Goal: Transaction & Acquisition: Purchase product/service

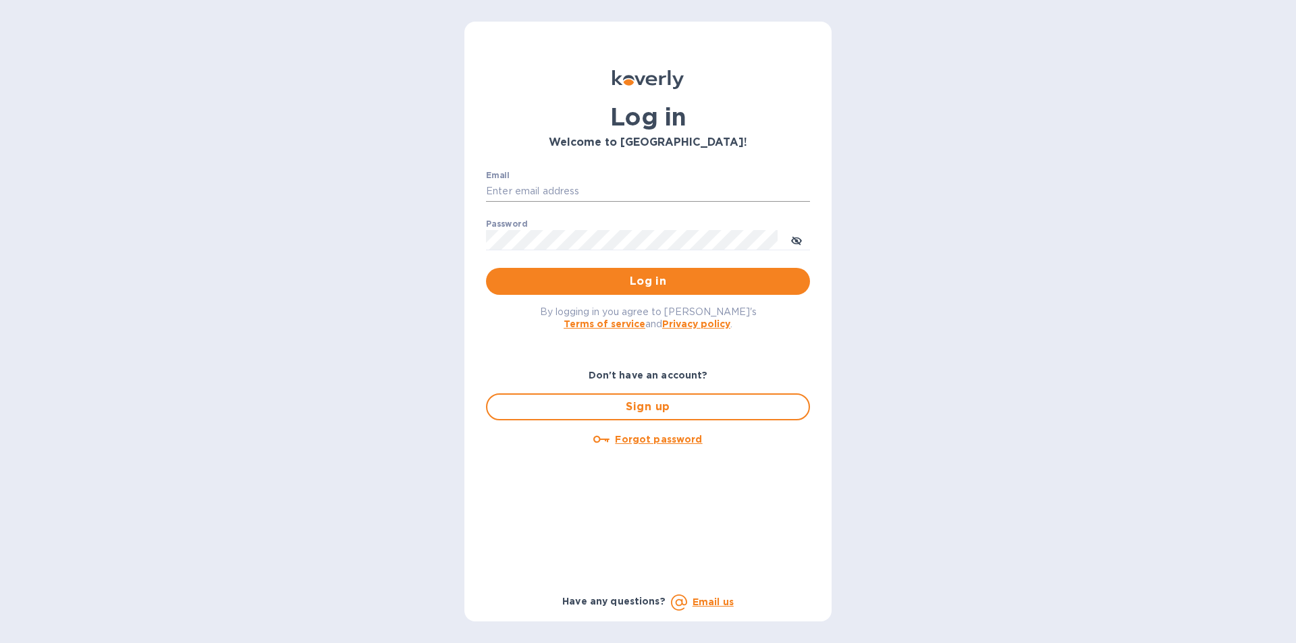
click at [564, 192] on input "Email" at bounding box center [648, 192] width 324 height 20
type input "[PERSON_NAME][EMAIL_ADDRESS][DOMAIN_NAME]"
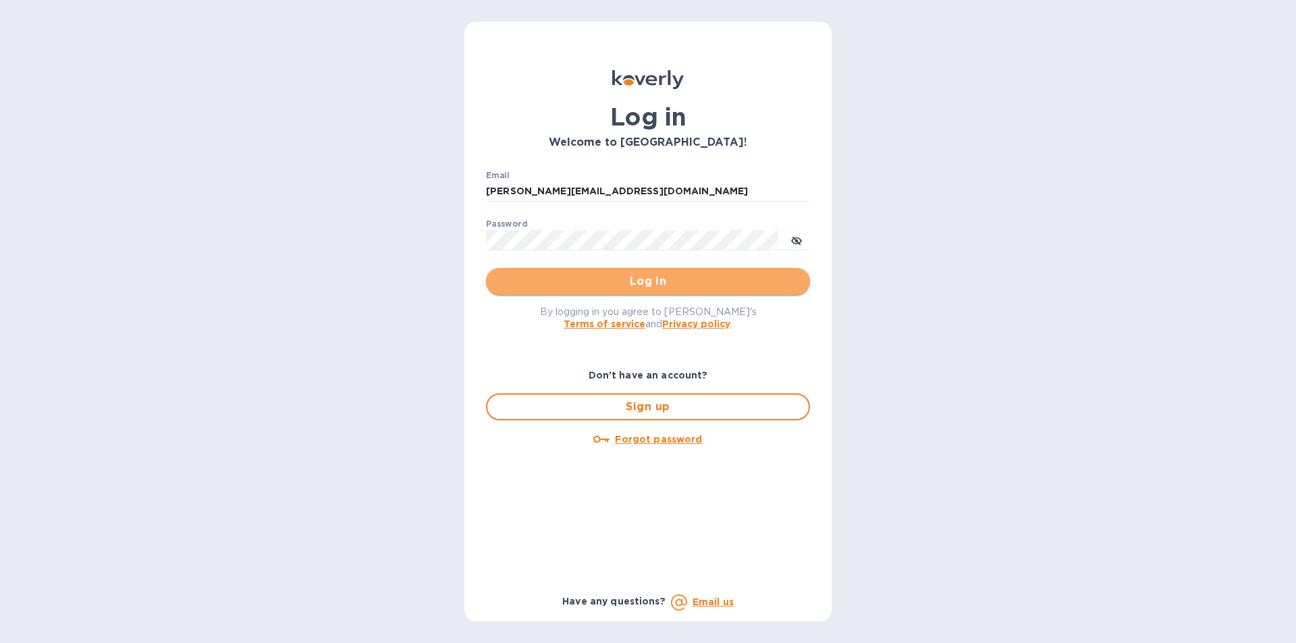
click at [501, 272] on button "Log in" at bounding box center [648, 281] width 324 height 27
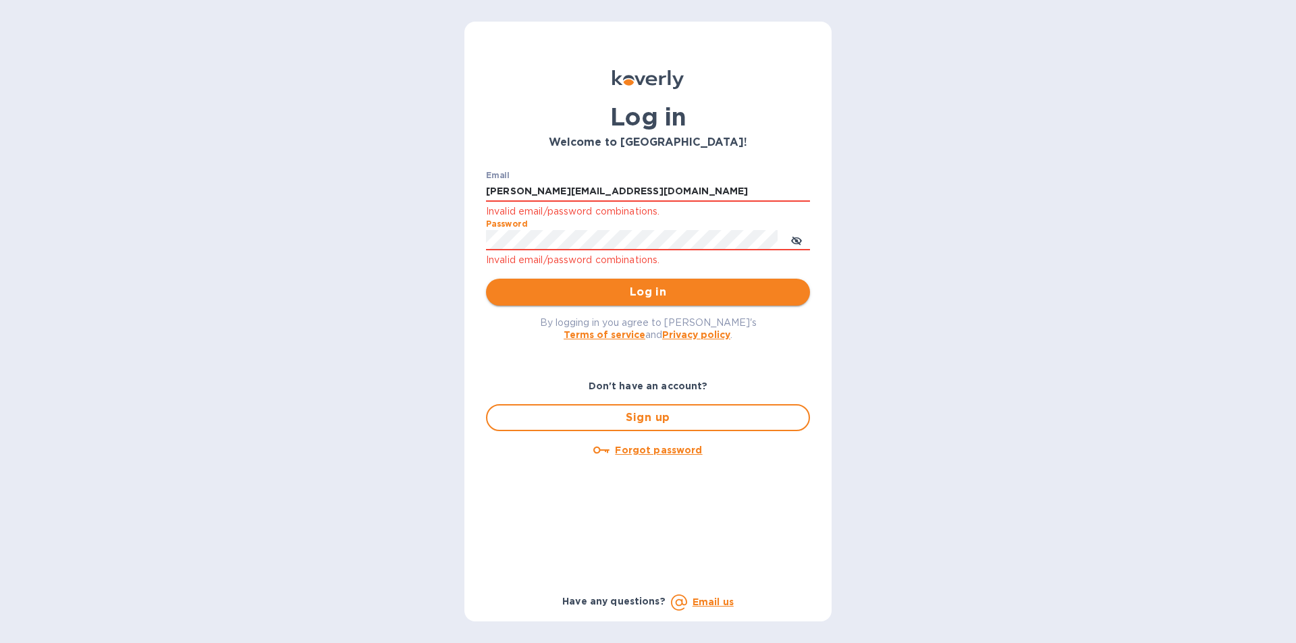
click at [530, 285] on span "Log in" at bounding box center [648, 292] width 302 height 16
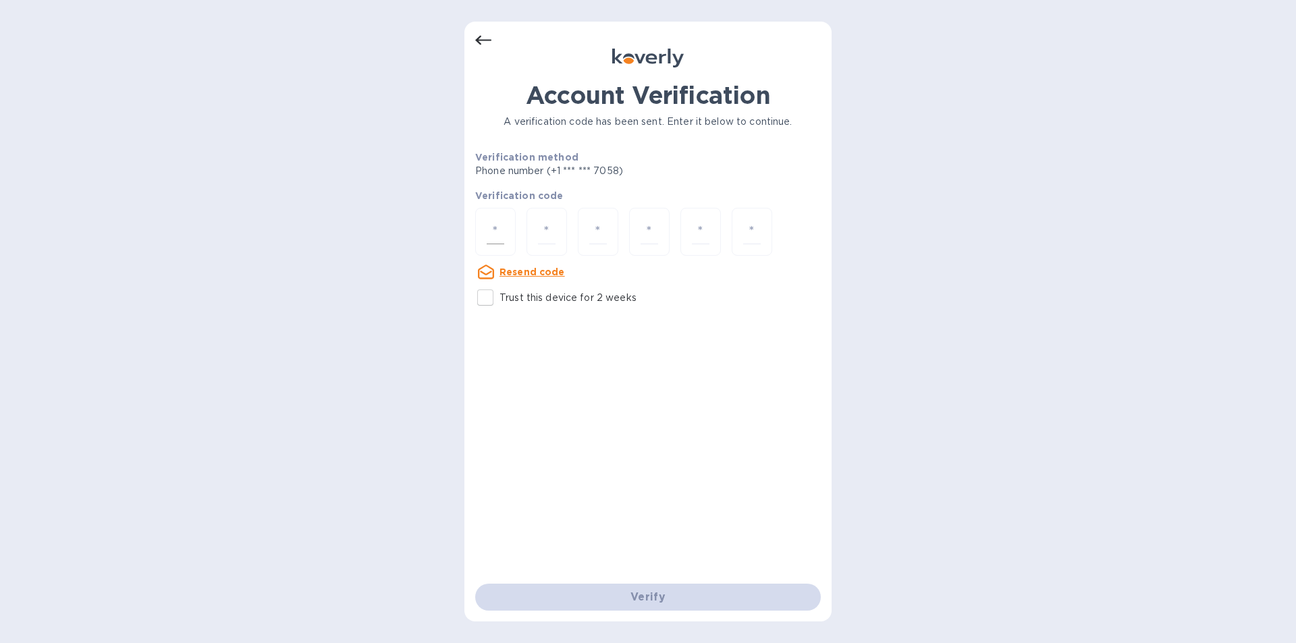
click at [488, 230] on input "number" at bounding box center [495, 231] width 18 height 25
type input "1"
click at [521, 230] on div "1" at bounding box center [647, 233] width 345 height 51
click at [507, 229] on div "1" at bounding box center [495, 232] width 40 height 48
click at [551, 420] on div "Account Verification A verification code has been sent. Enter it below to conti…" at bounding box center [647, 332] width 345 height 503
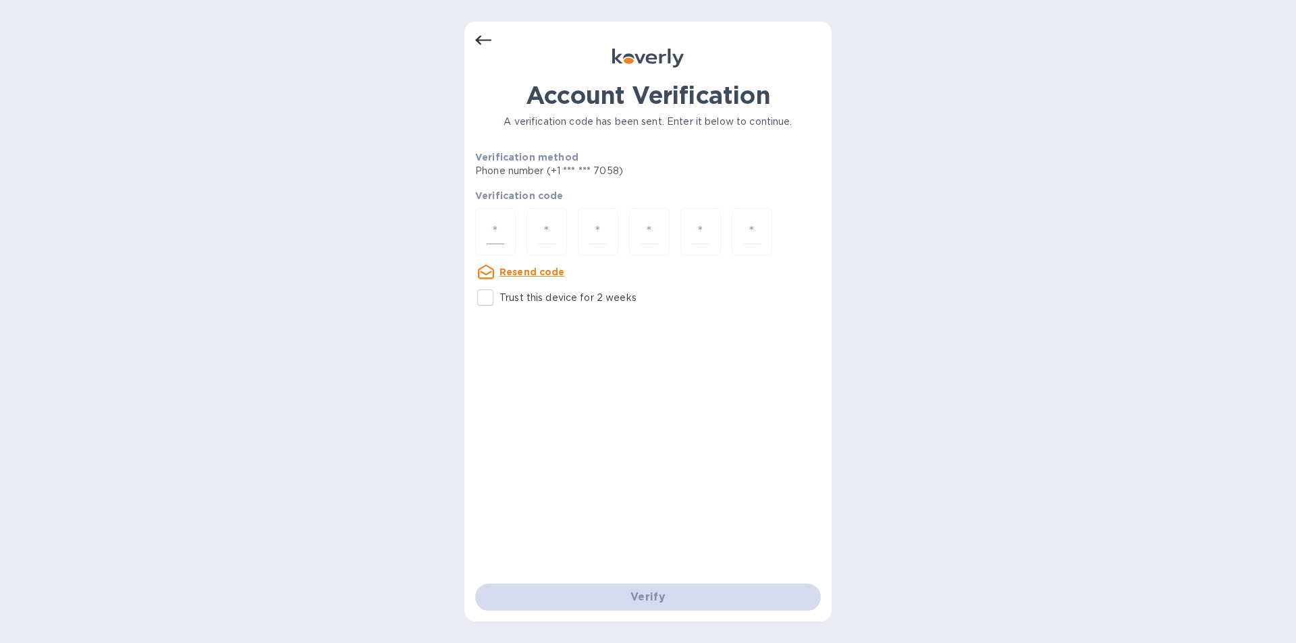
click at [509, 235] on div at bounding box center [495, 232] width 40 height 48
type input "9"
type input "1"
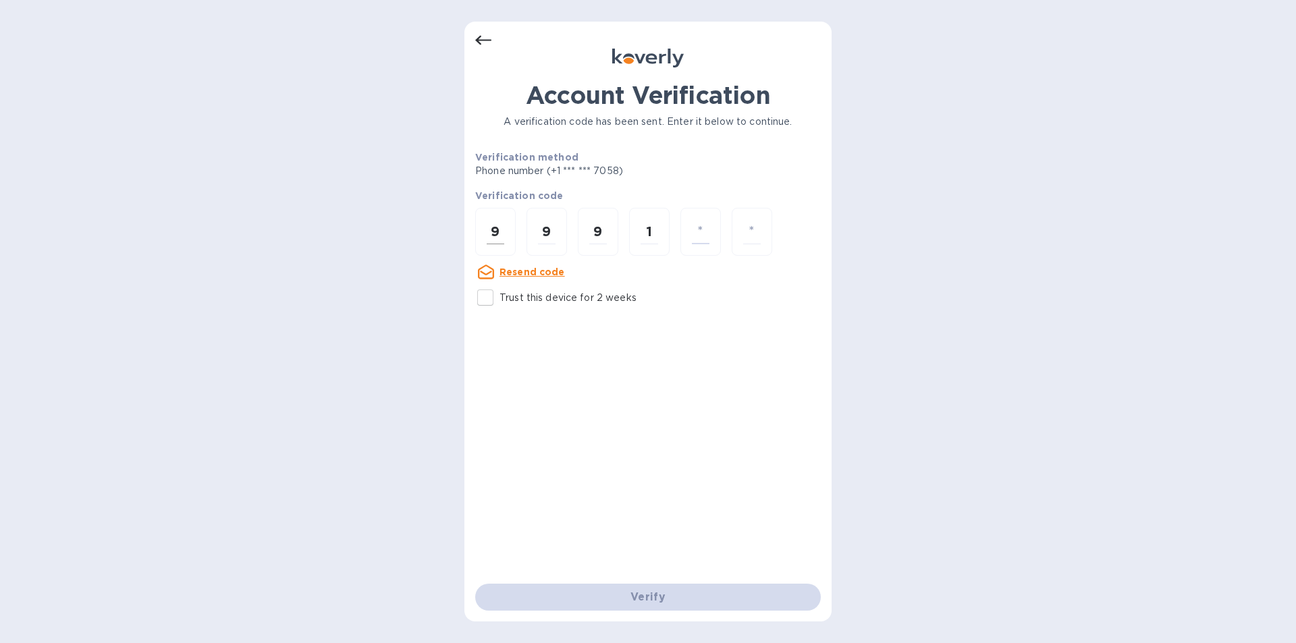
type input "8"
type input "0"
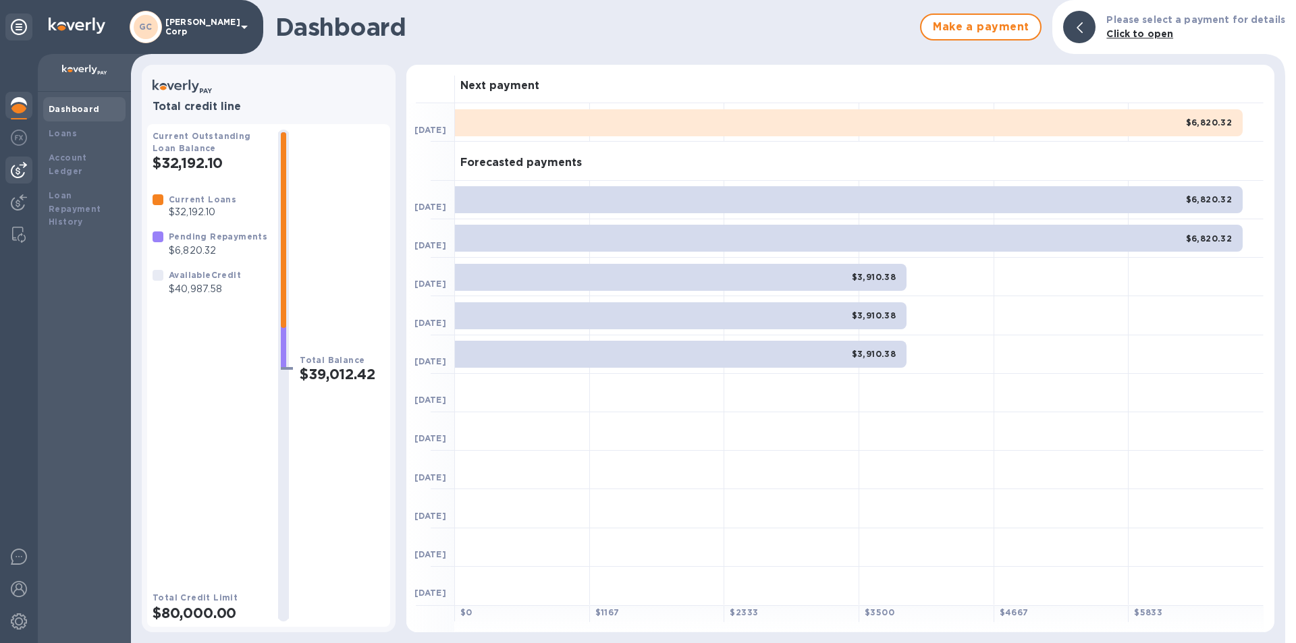
click at [28, 167] on div at bounding box center [18, 170] width 27 height 27
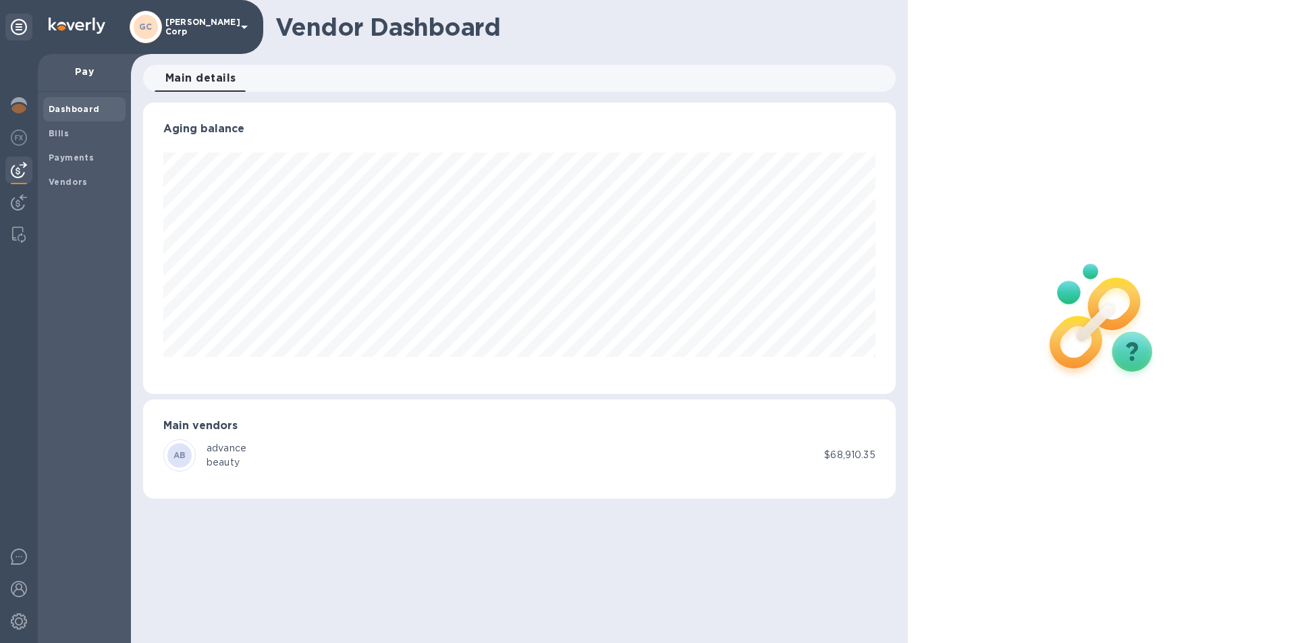
scroll to position [291, 752]
click at [18, 198] on img at bounding box center [19, 202] width 16 height 16
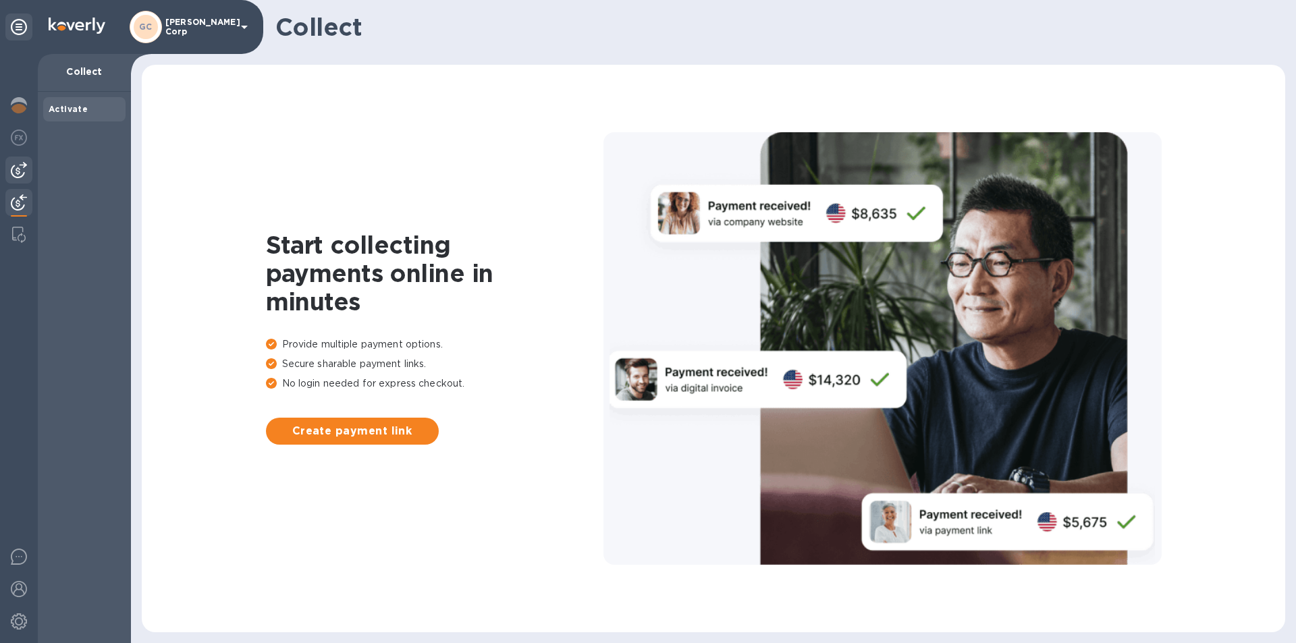
click at [18, 167] on img at bounding box center [19, 170] width 16 height 16
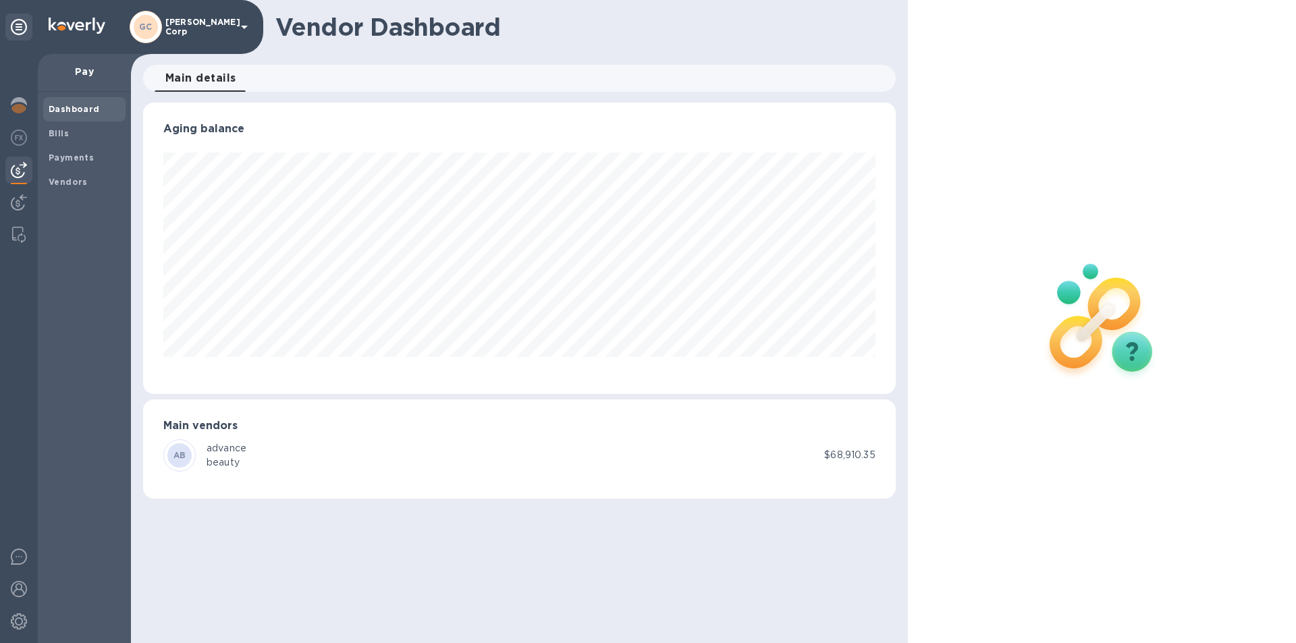
scroll to position [291, 752]
click at [17, 150] on div at bounding box center [18, 139] width 27 height 30
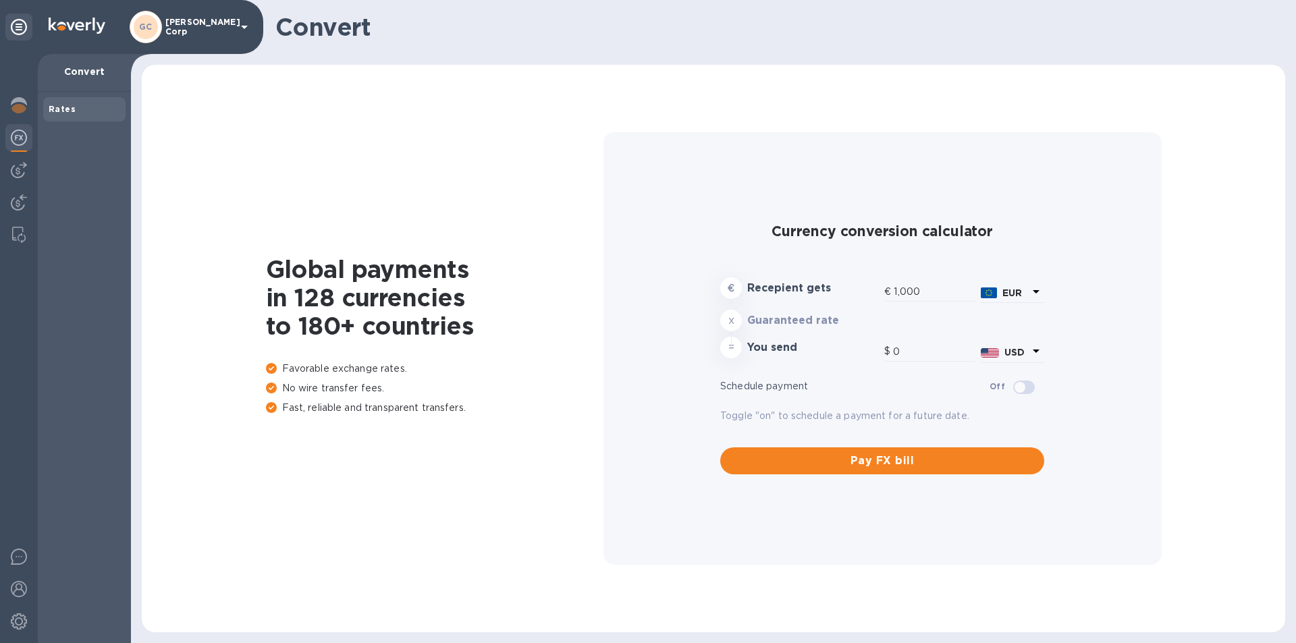
type input "1,177.47"
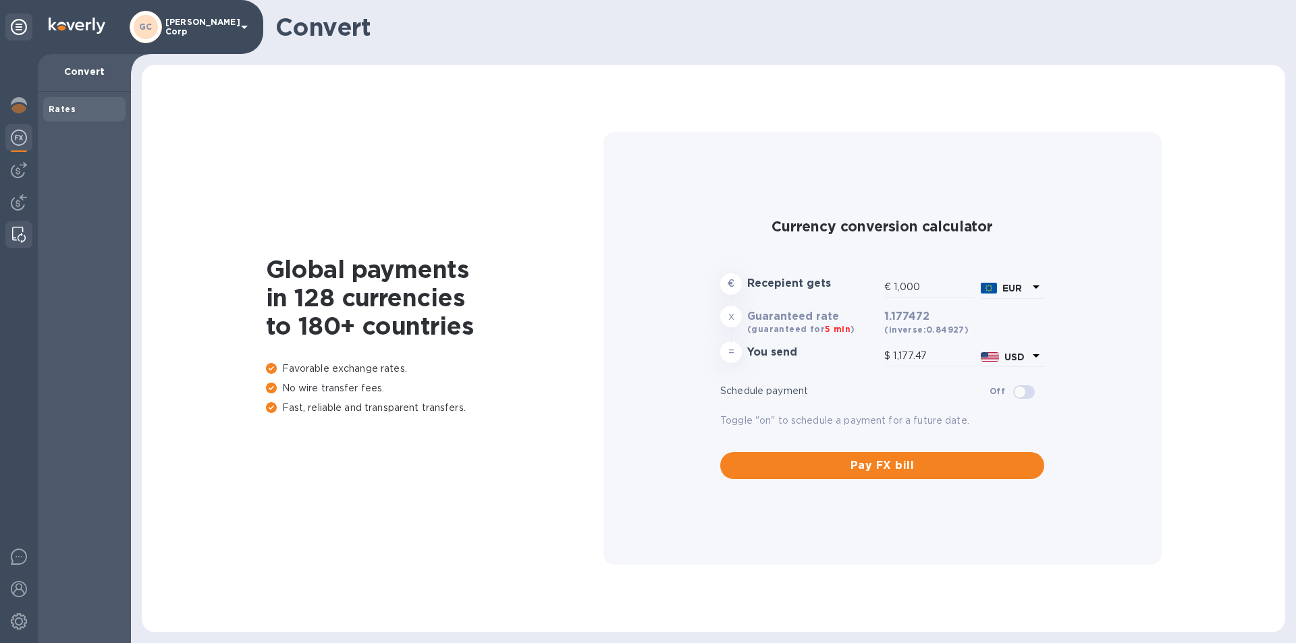
click at [23, 230] on img at bounding box center [18, 235] width 13 height 16
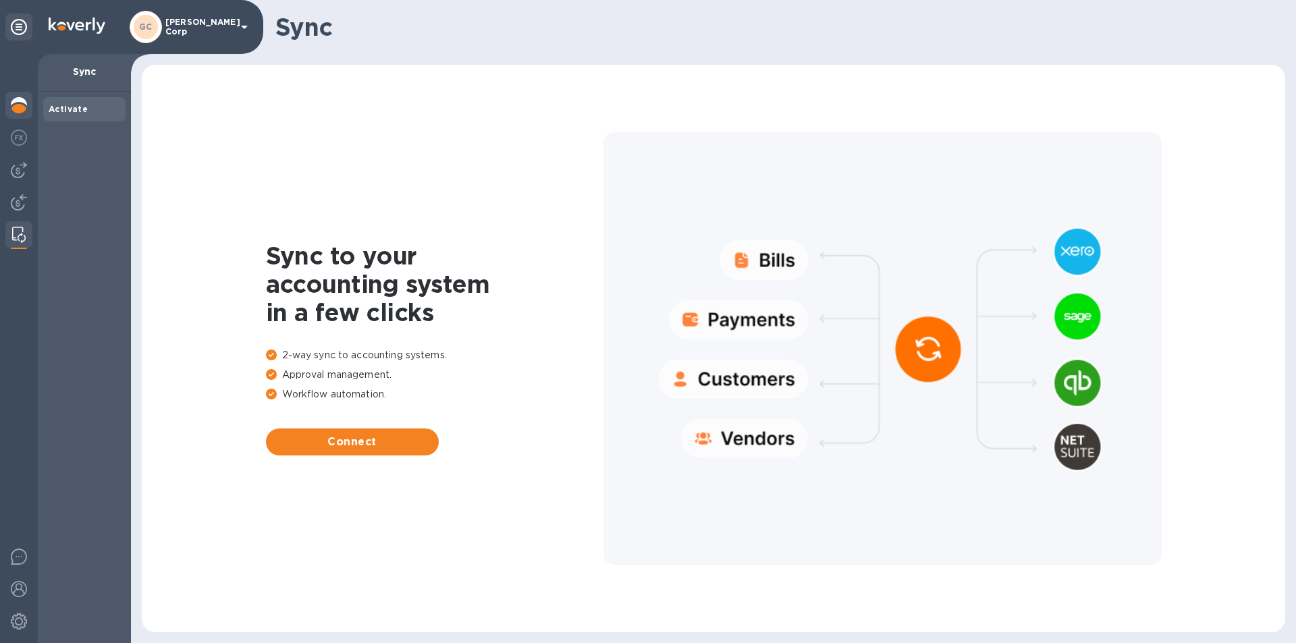
click at [18, 112] on img at bounding box center [19, 105] width 16 height 16
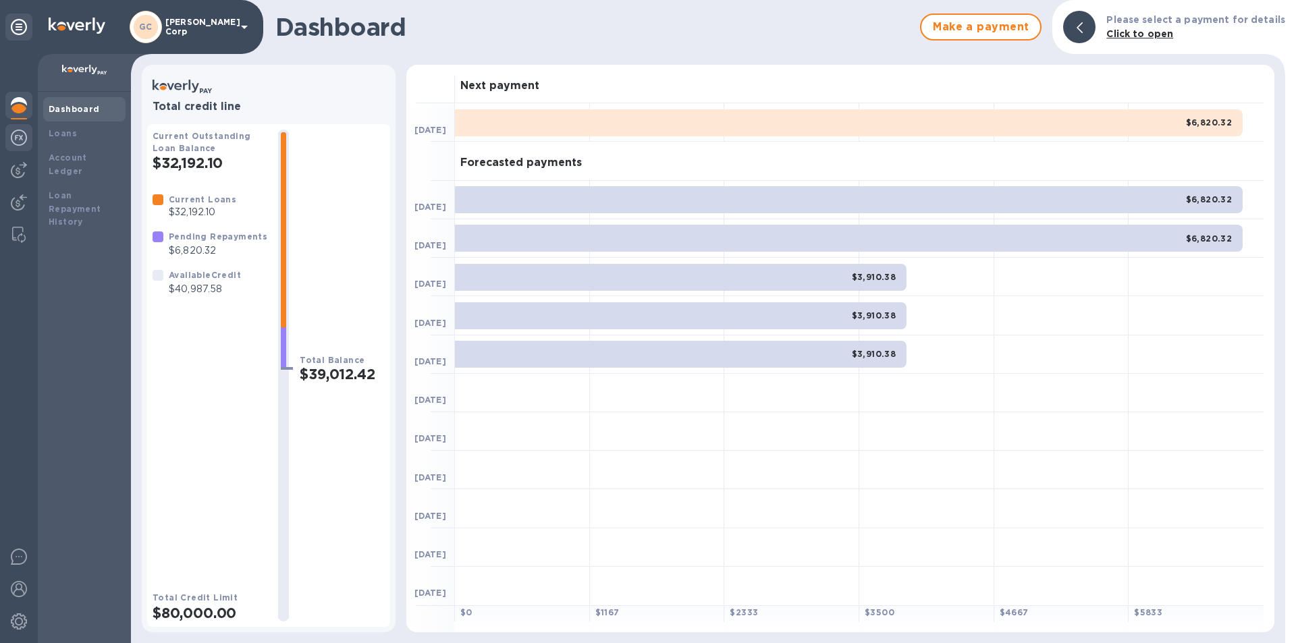
click at [9, 128] on div at bounding box center [18, 139] width 27 height 30
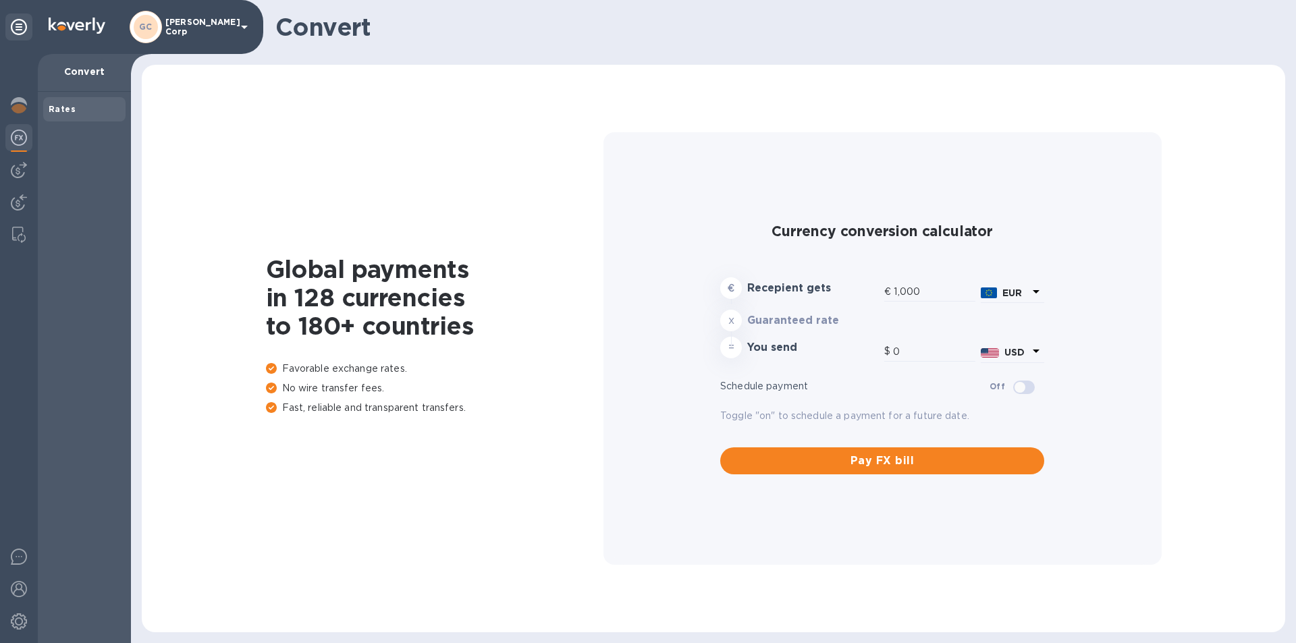
type input "1,177.47"
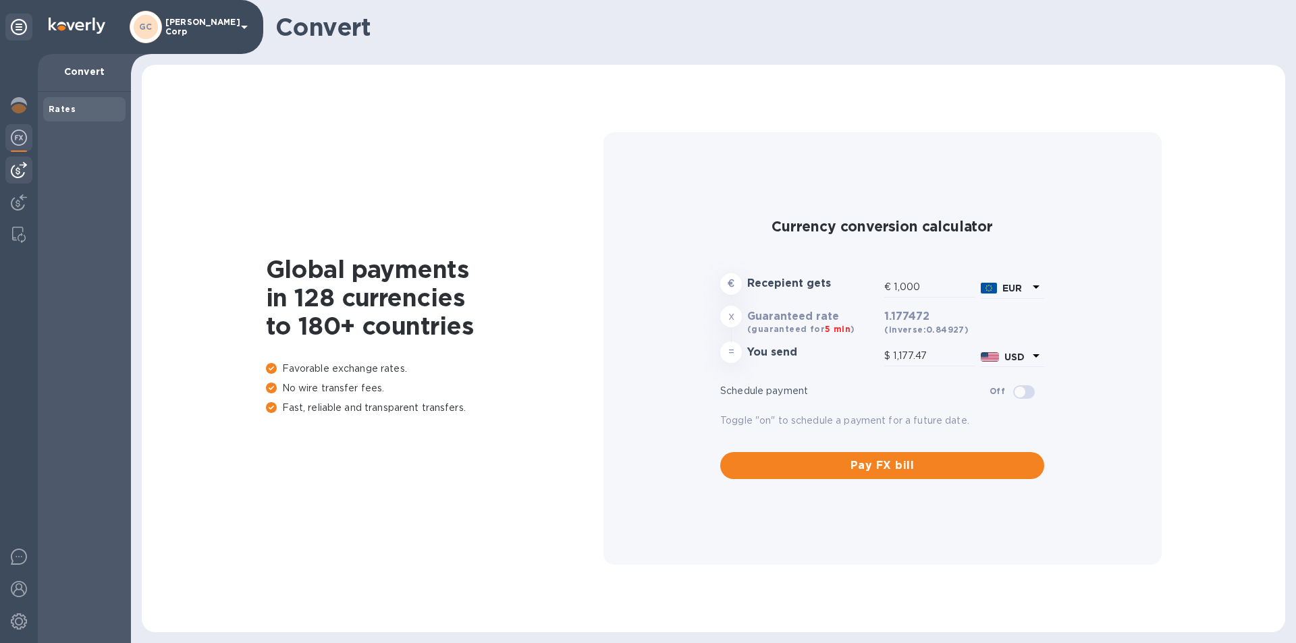
click at [22, 159] on div at bounding box center [18, 170] width 27 height 27
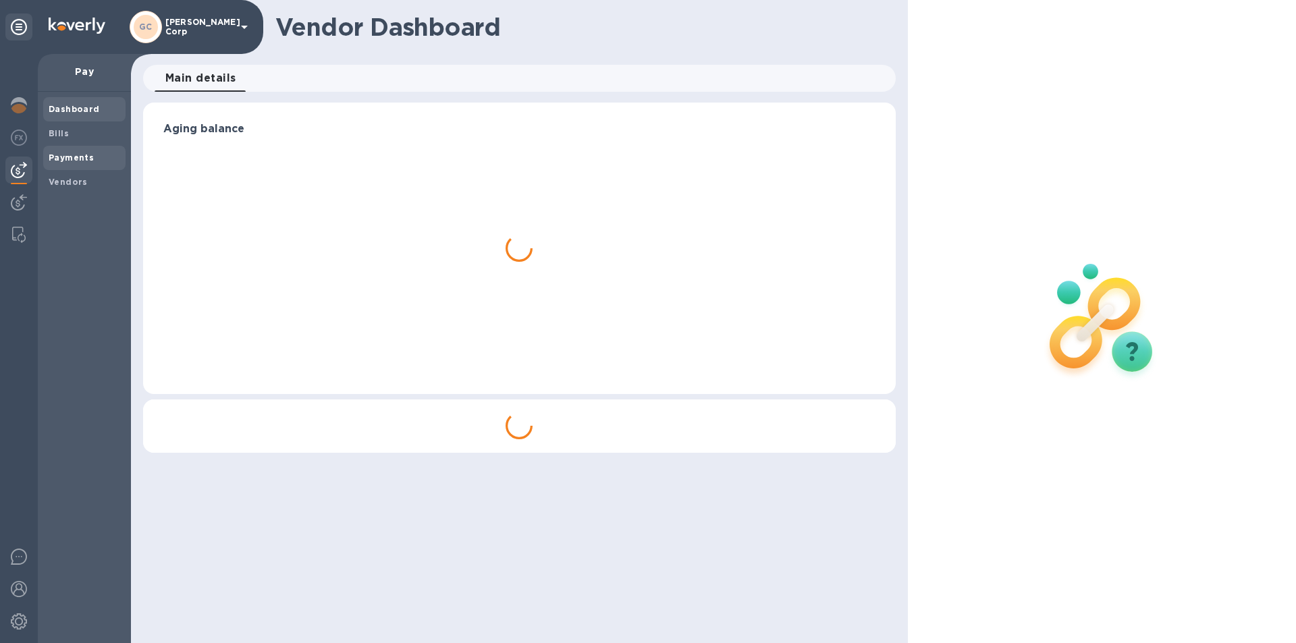
click at [63, 146] on div "Payments" at bounding box center [84, 158] width 82 height 24
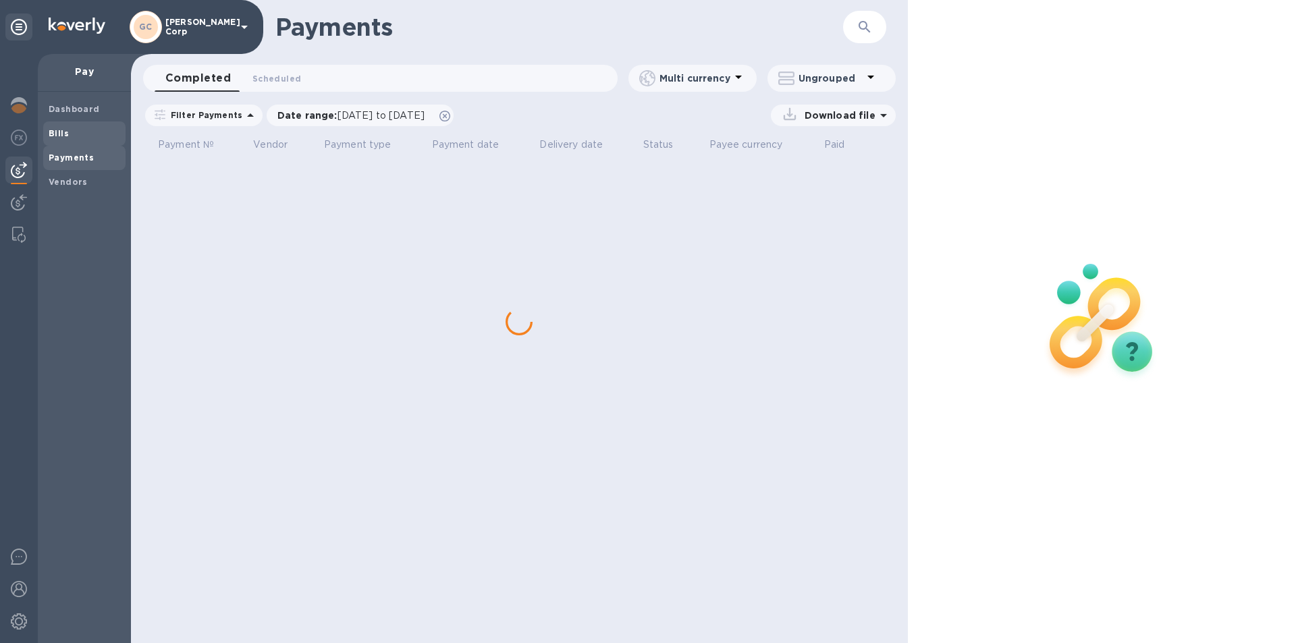
click at [60, 132] on b "Bills" at bounding box center [59, 133] width 20 height 10
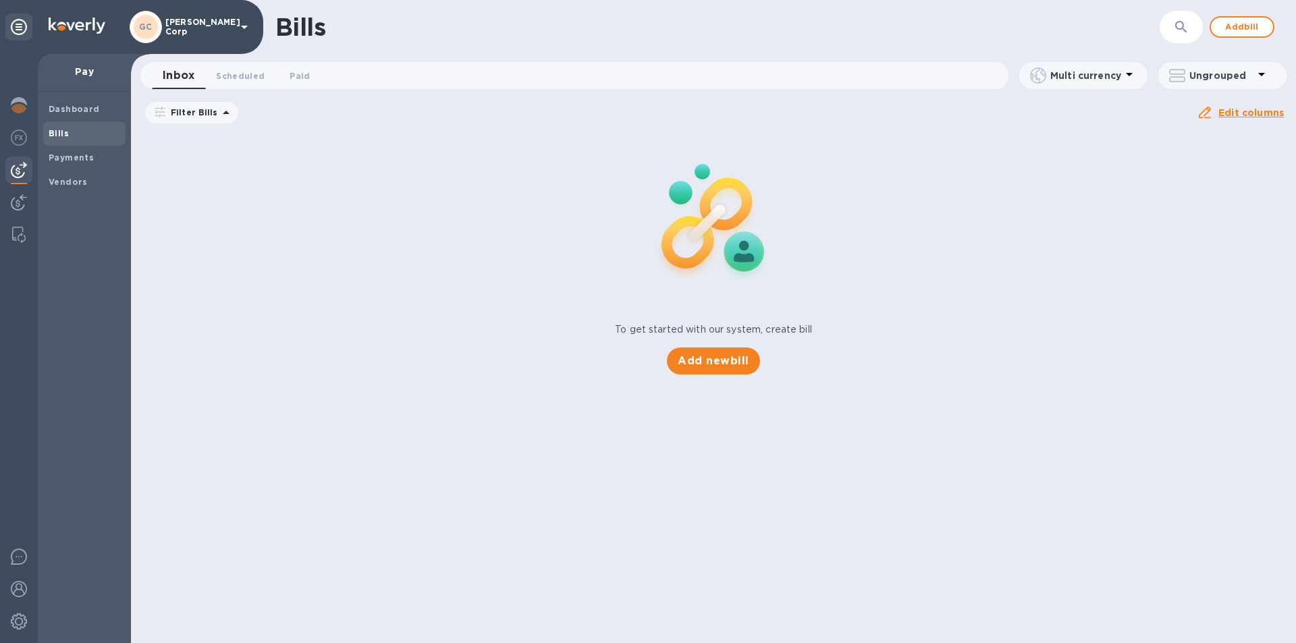
click at [60, 132] on b "Bills" at bounding box center [59, 133] width 20 height 10
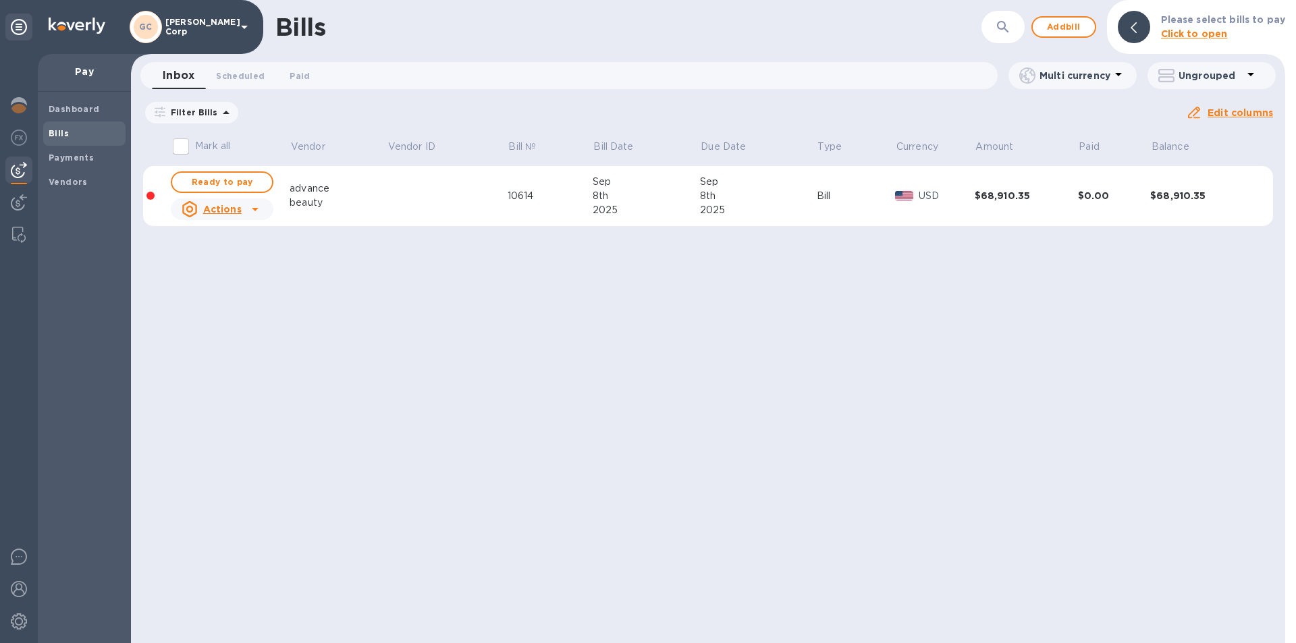
drag, startPoint x: 235, startPoint y: 185, endPoint x: 323, endPoint y: 248, distance: 107.9
click at [323, 248] on div "Bills ​ Add bill Please select bills to pay Click to open Inbox 0 Scheduled 0 P…" at bounding box center [708, 321] width 1154 height 643
click at [248, 184] on span "Ready to pay" at bounding box center [222, 182] width 78 height 16
checkbox input "true"
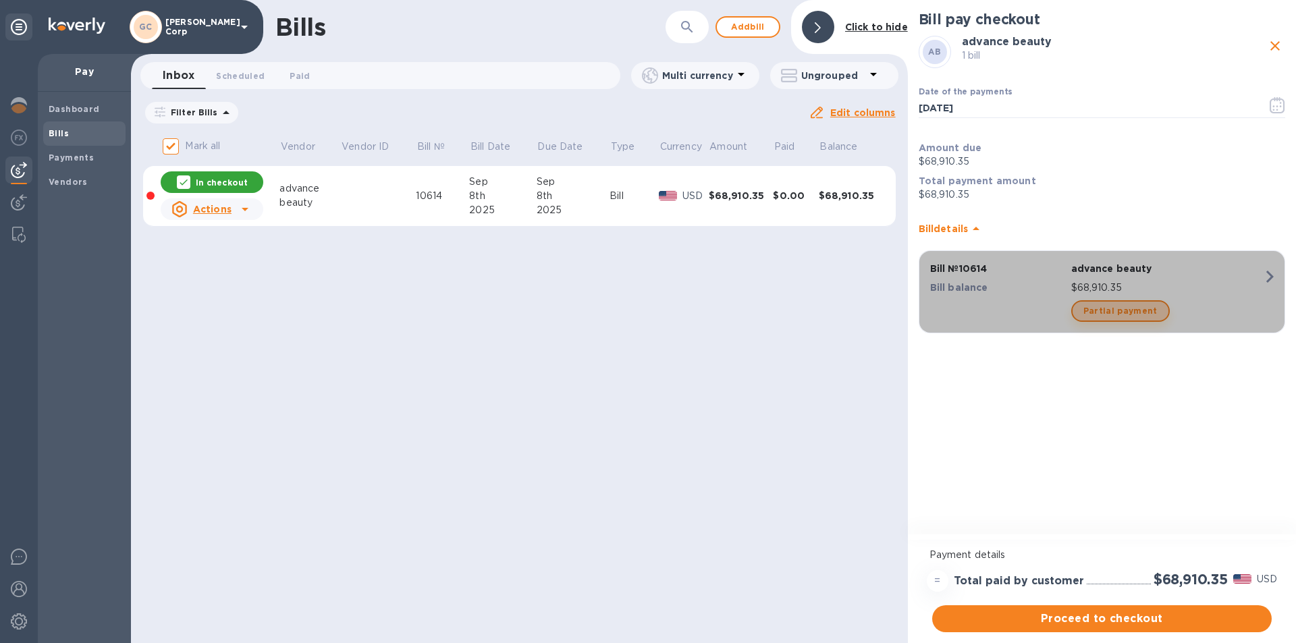
click at [1119, 318] on span "Partial payment" at bounding box center [1120, 311] width 74 height 16
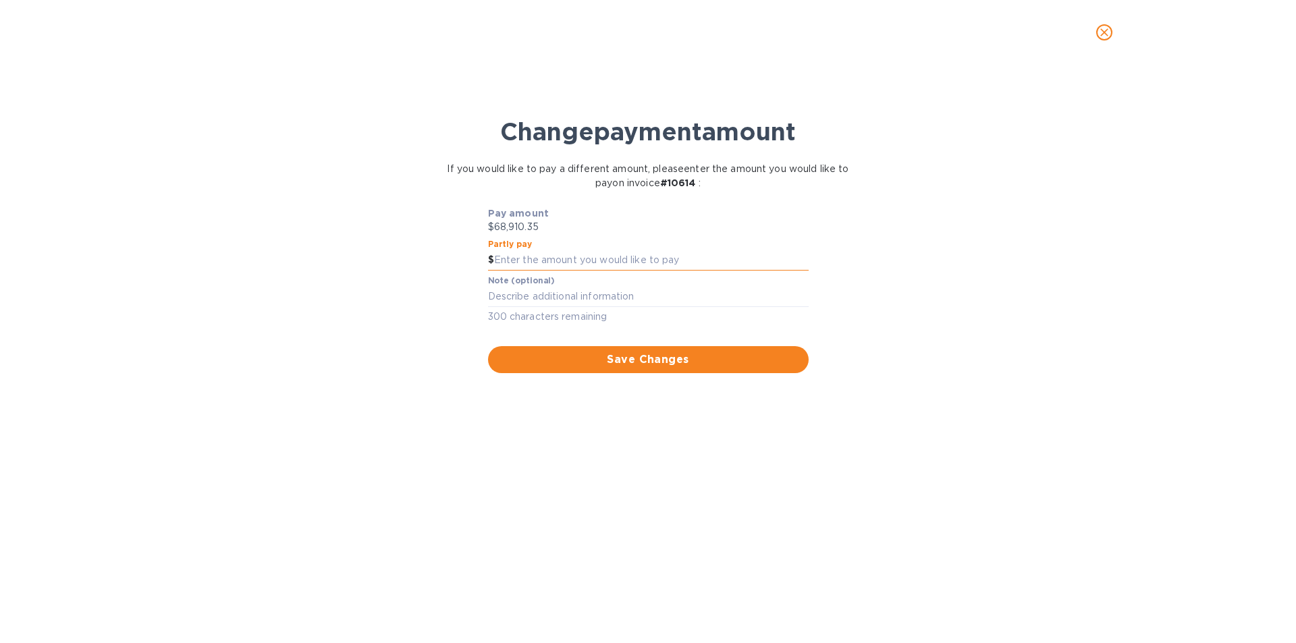
click at [541, 261] on input "text" at bounding box center [651, 260] width 314 height 20
click at [1109, 30] on icon "close" at bounding box center [1103, 32] width 13 height 13
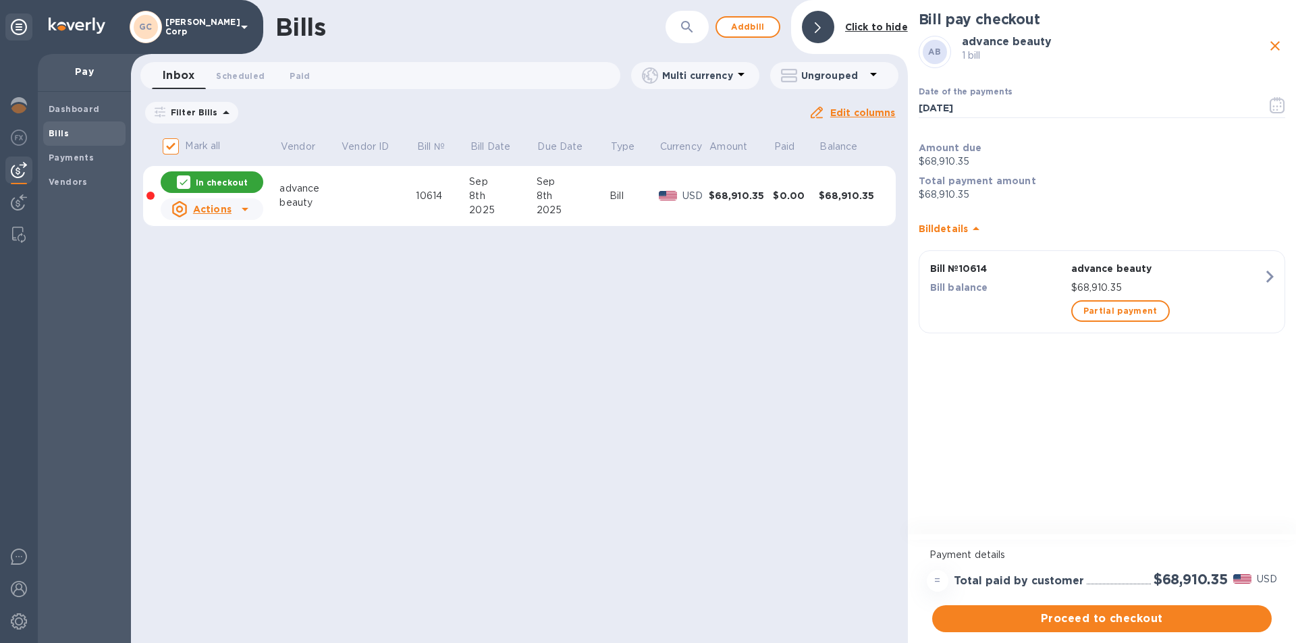
click at [227, 213] on u "Actions" at bounding box center [212, 209] width 38 height 11
click at [1072, 621] on div at bounding box center [648, 321] width 1296 height 643
click at [1069, 617] on span "Proceed to checkout" at bounding box center [1102, 619] width 318 height 16
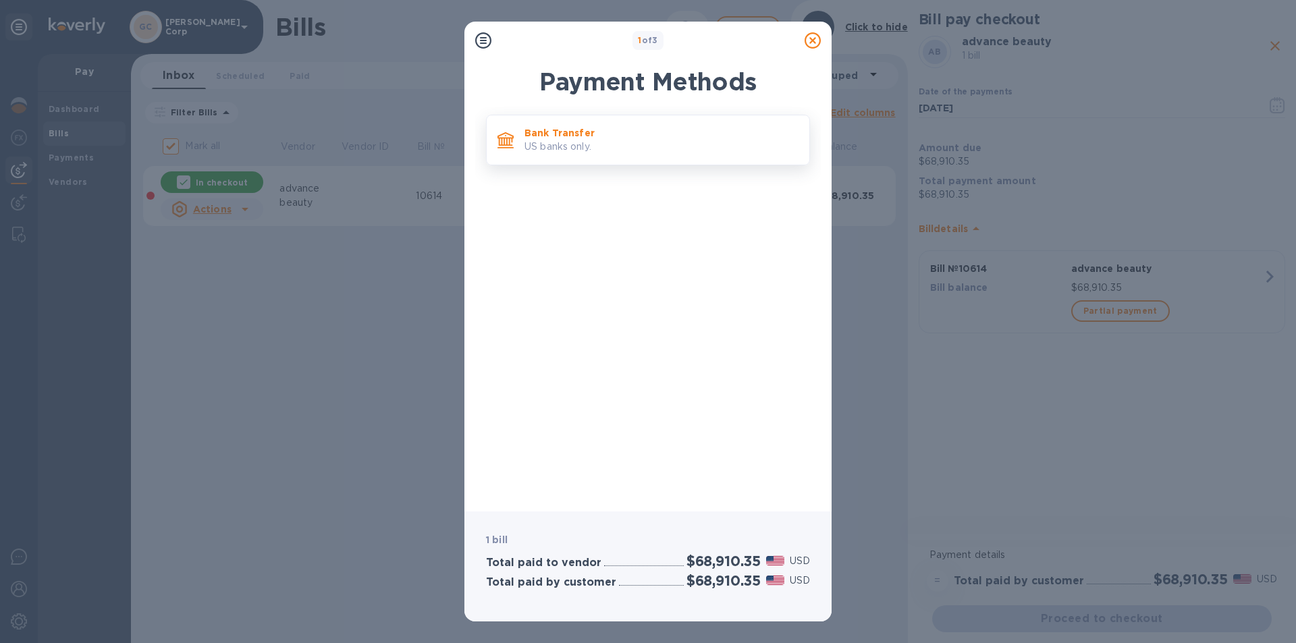
click at [565, 148] on p "US banks only." at bounding box center [661, 147] width 274 height 14
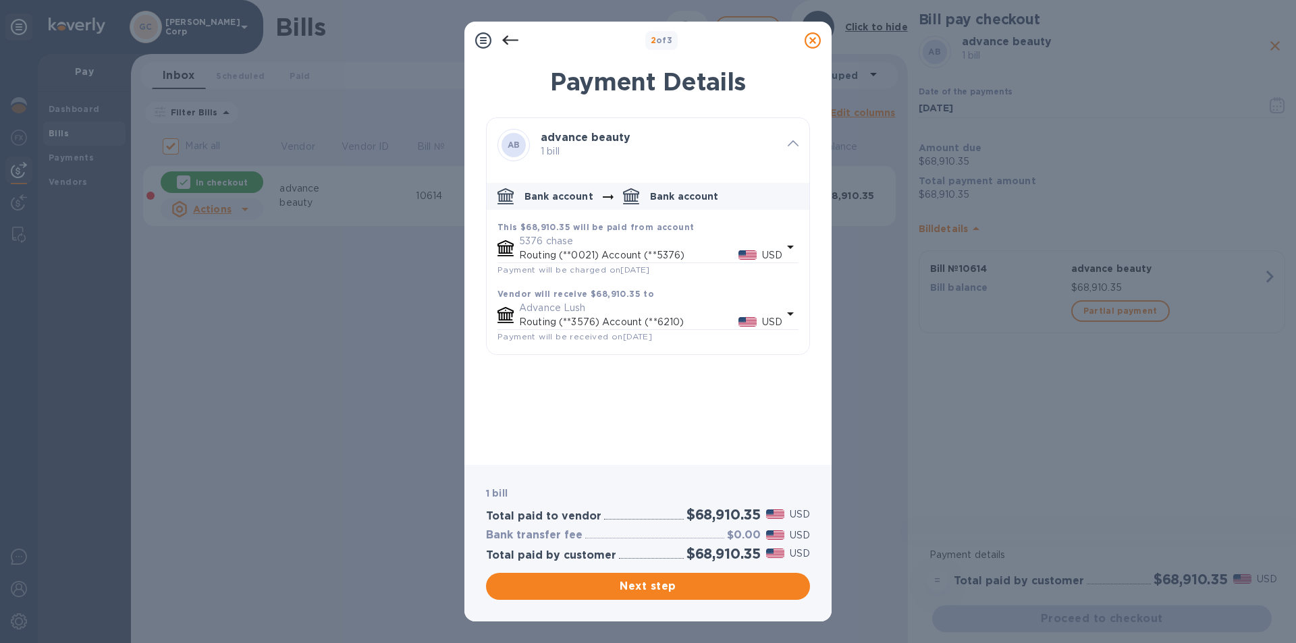
click at [563, 242] on p "5376 chase" at bounding box center [650, 241] width 263 height 14
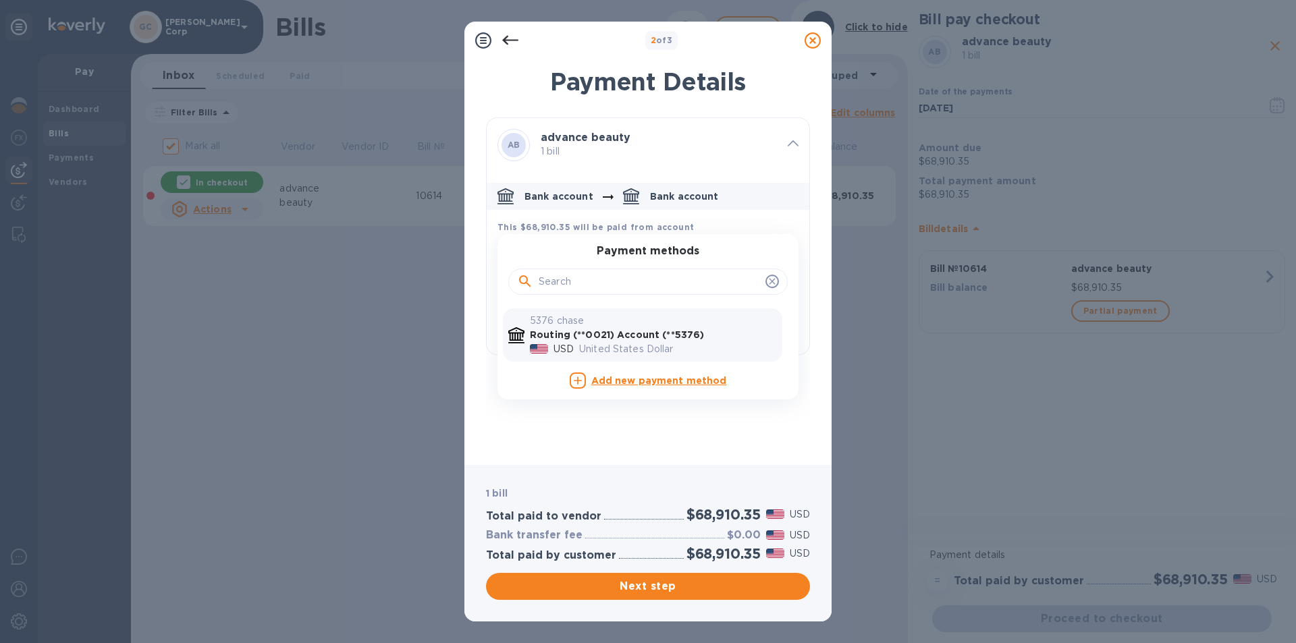
click at [559, 235] on div "Payment methods 5376 chase Routing (**0021) Account (**5376) USD United States …" at bounding box center [647, 316] width 301 height 165
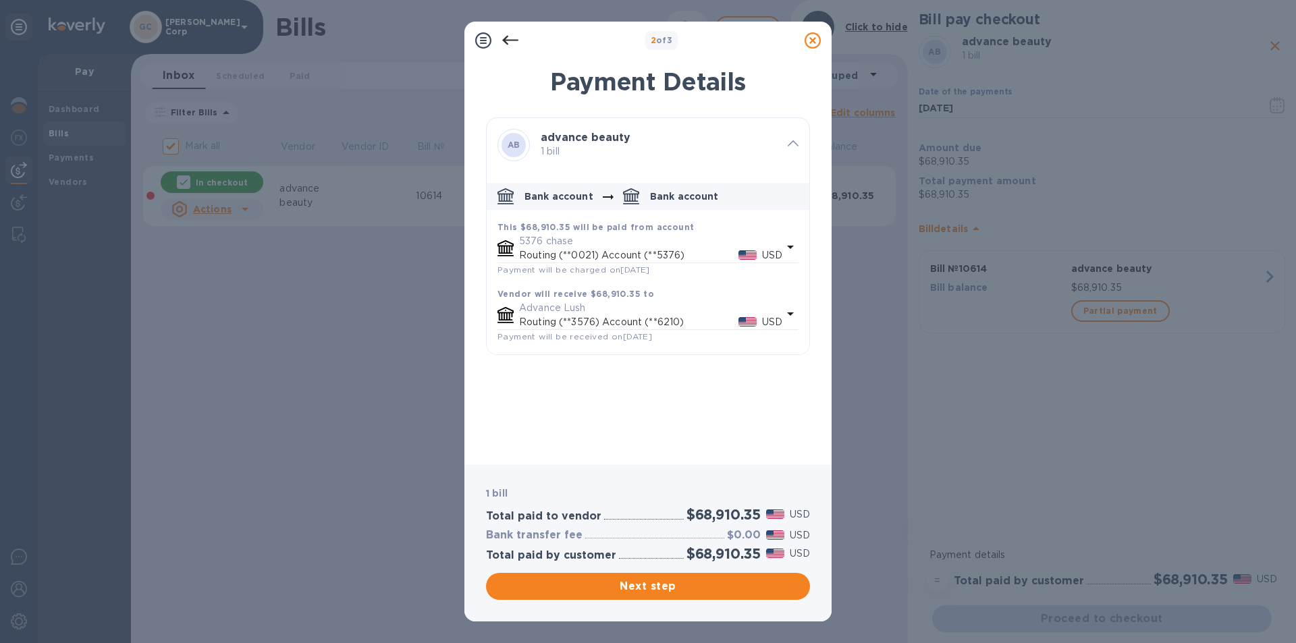
click at [503, 40] on icon at bounding box center [510, 40] width 16 height 9
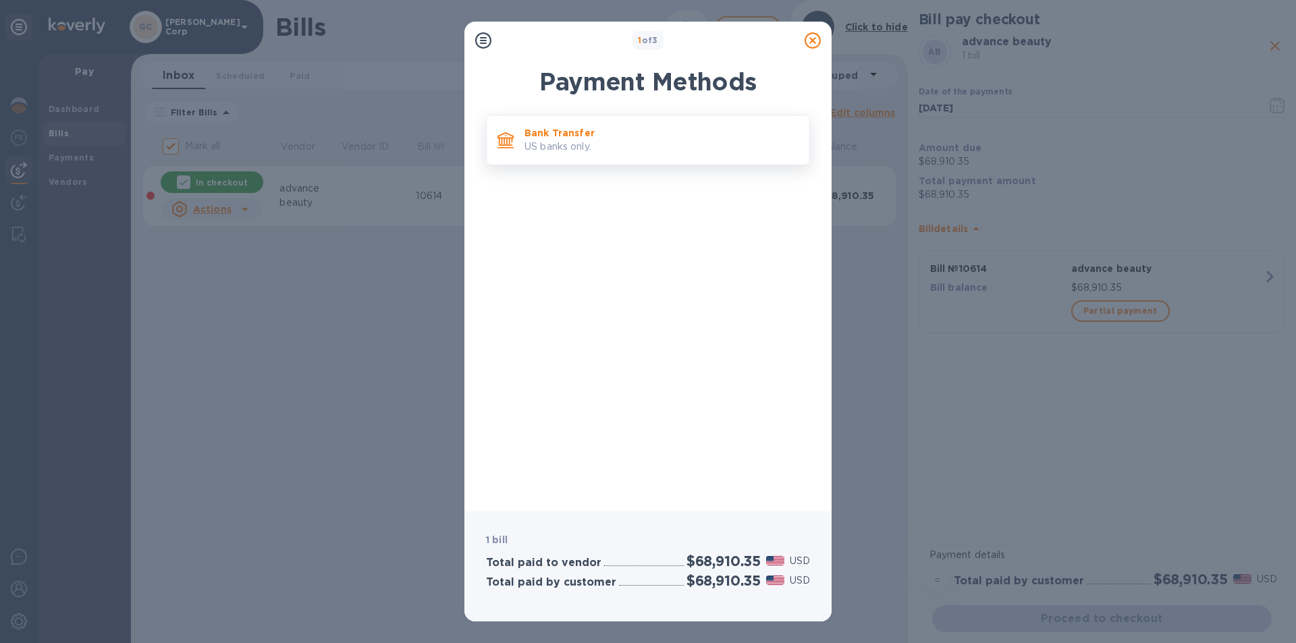
click at [539, 140] on p "US banks only." at bounding box center [661, 147] width 274 height 14
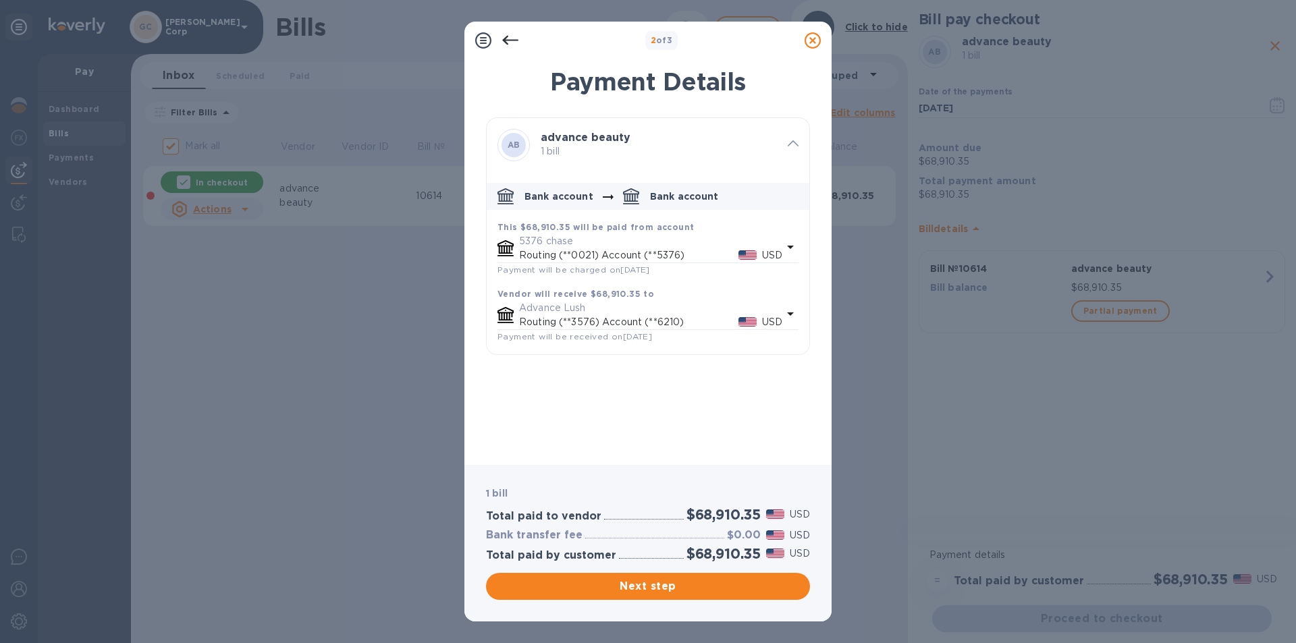
click at [783, 150] on div at bounding box center [793, 145] width 22 height 23
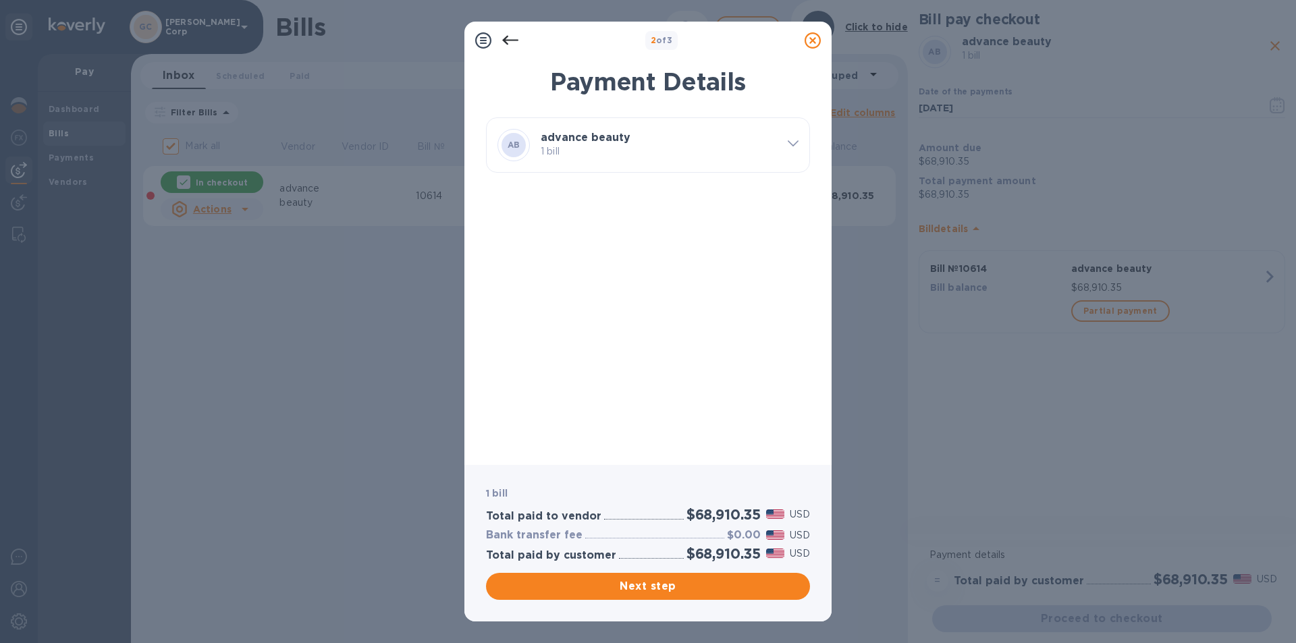
click at [783, 150] on div at bounding box center [793, 145] width 22 height 23
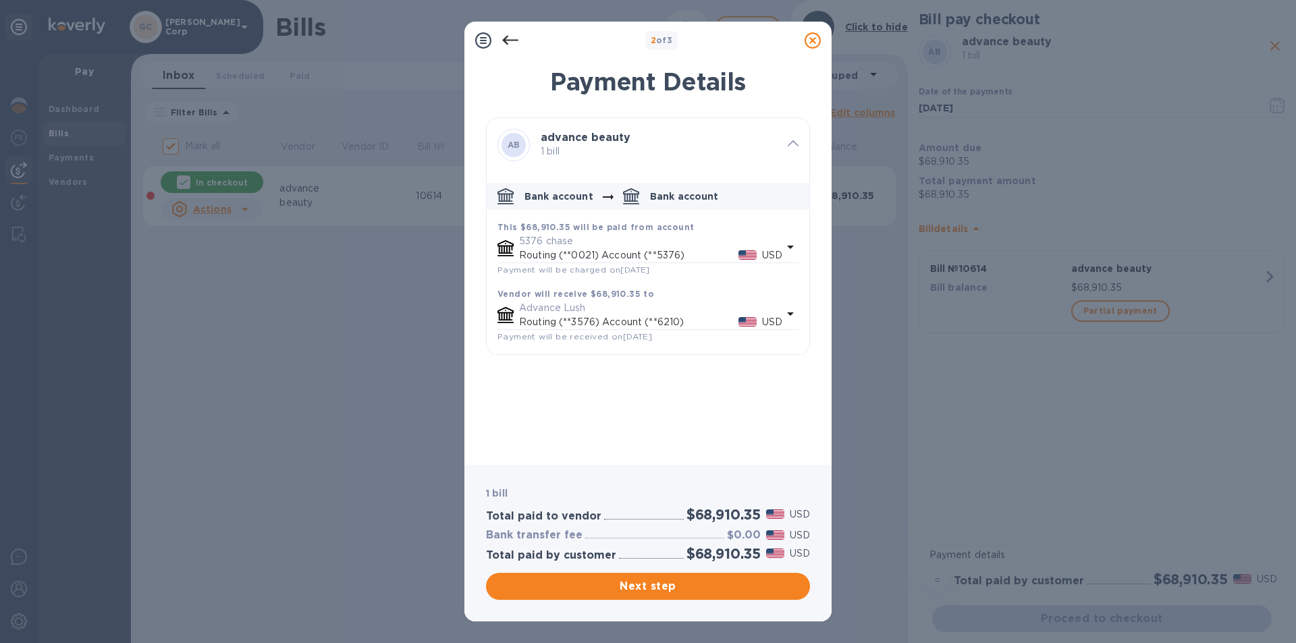
click at [494, 20] on div "2 of 3 Payment Details AB advance beauty 1 bill Bank account Bank account This …" at bounding box center [648, 321] width 1296 height 643
click at [511, 48] on icon at bounding box center [510, 40] width 16 height 16
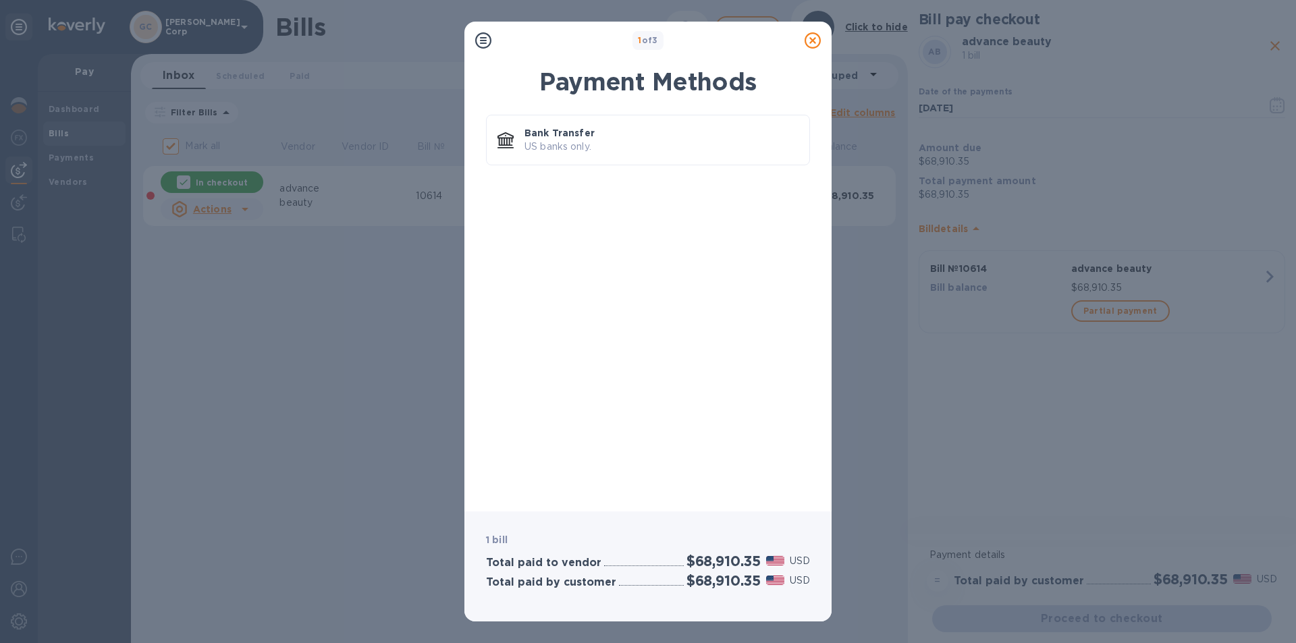
click at [511, 48] on div "1 of 3" at bounding box center [648, 40] width 302 height 19
click at [812, 43] on icon at bounding box center [812, 40] width 16 height 16
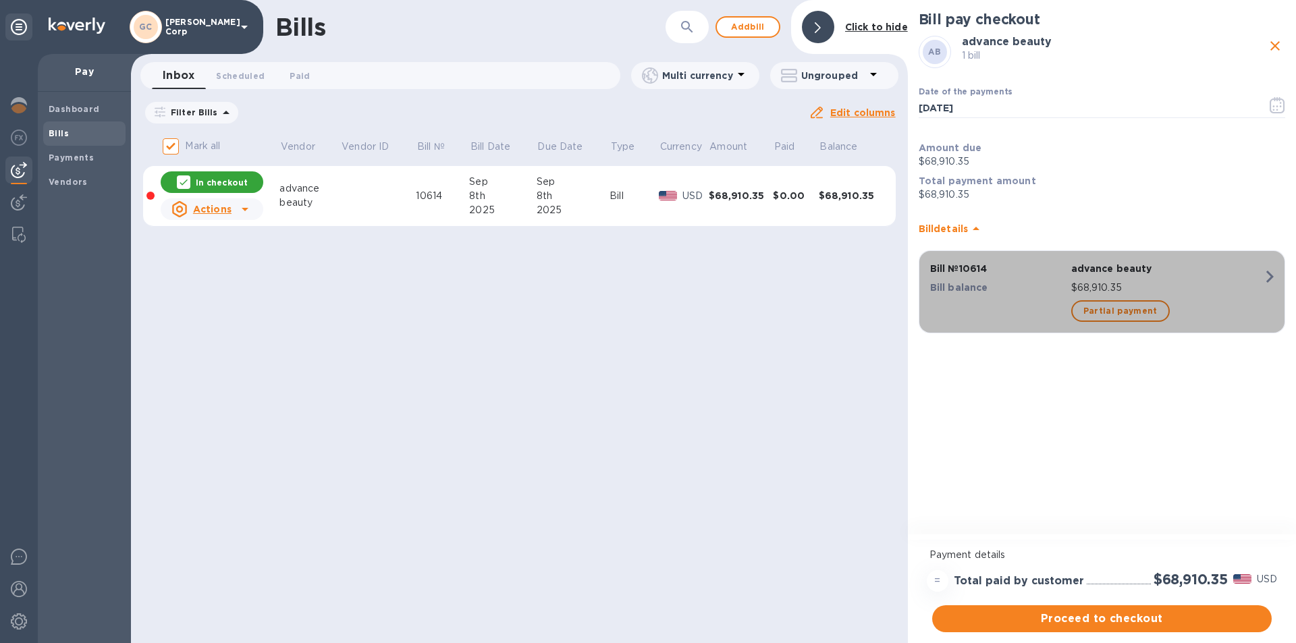
click at [1273, 276] on icon "button" at bounding box center [1269, 277] width 24 height 24
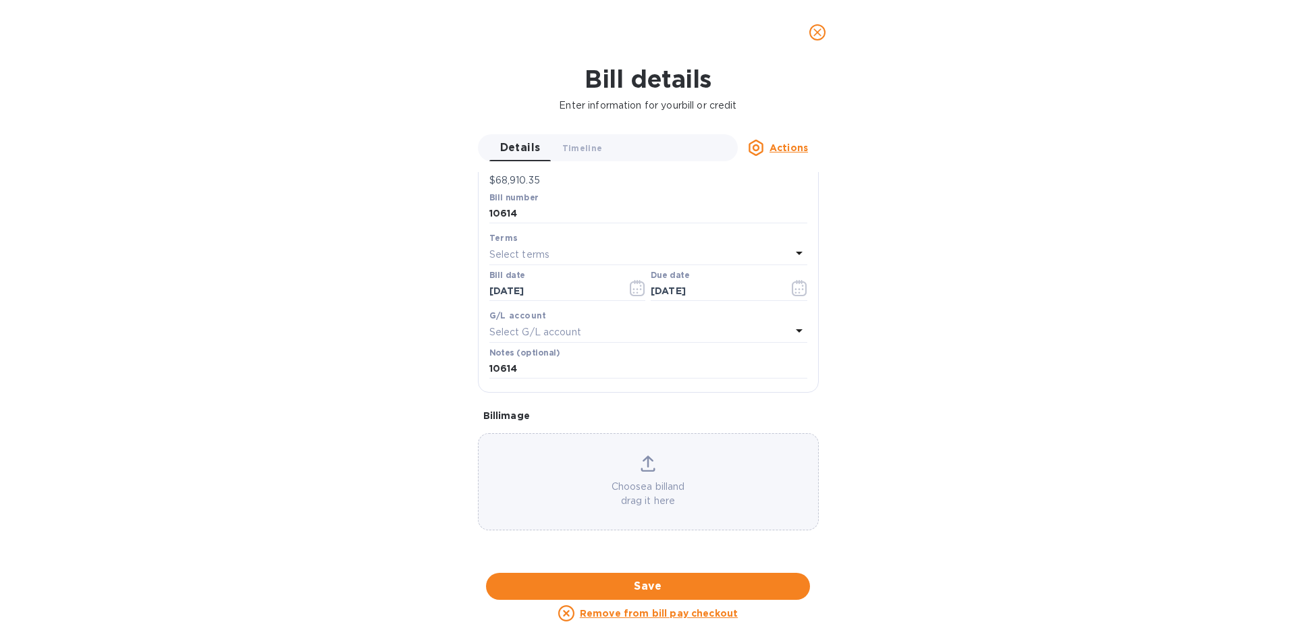
scroll to position [406, 0]
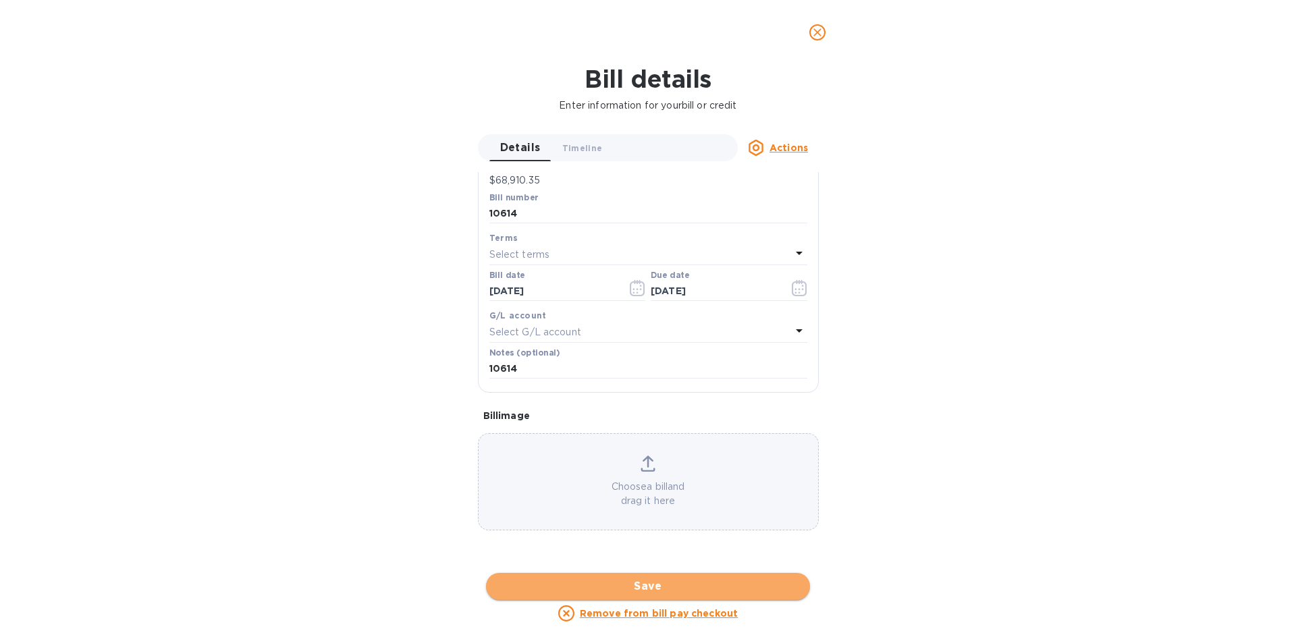
click at [717, 586] on span "Save" at bounding box center [648, 586] width 302 height 16
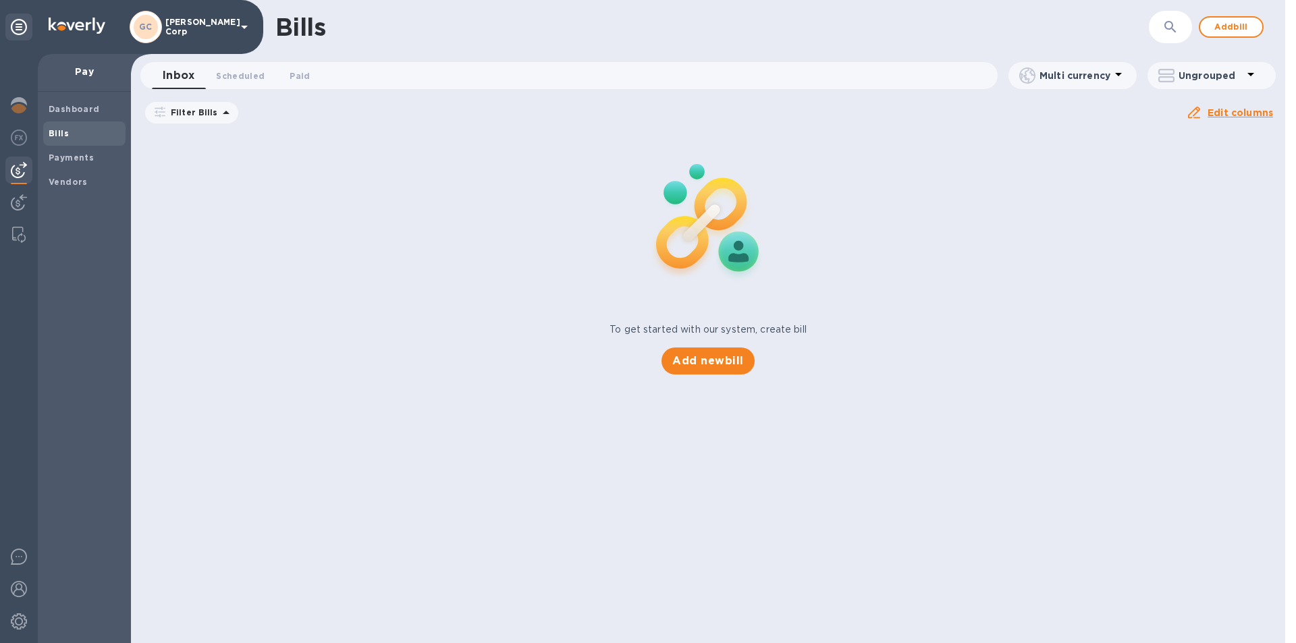
scroll to position [163, 0]
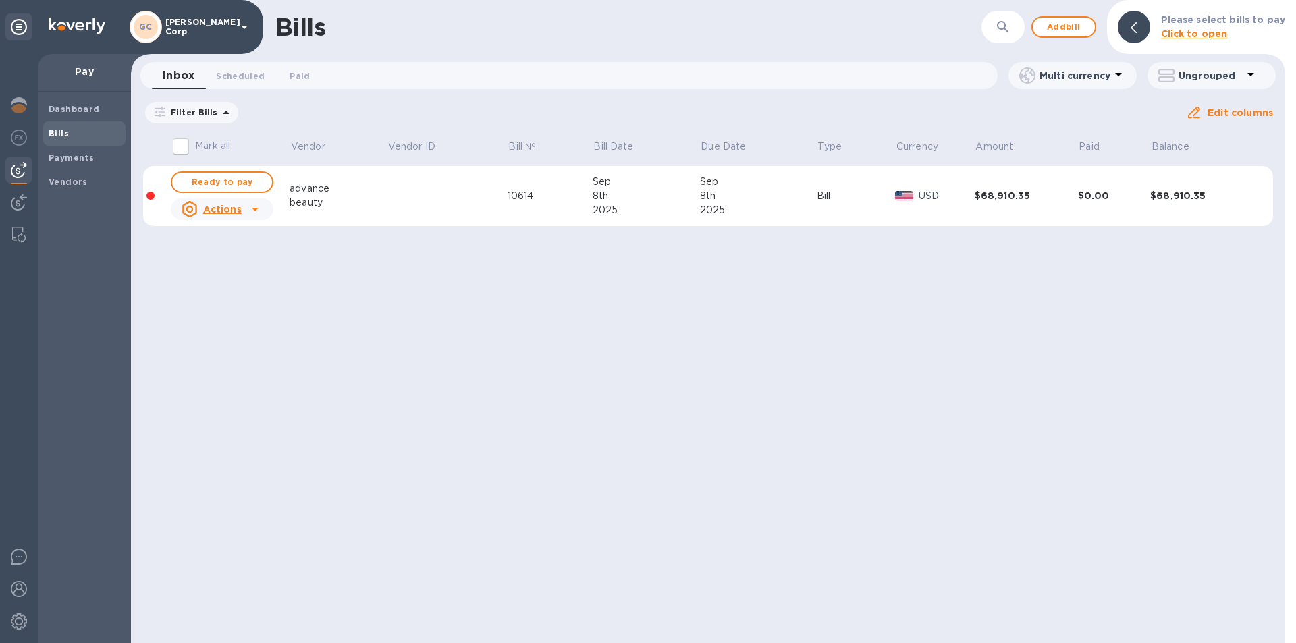
click at [1197, 183] on td "$68,910.35" at bounding box center [1201, 196] width 103 height 61
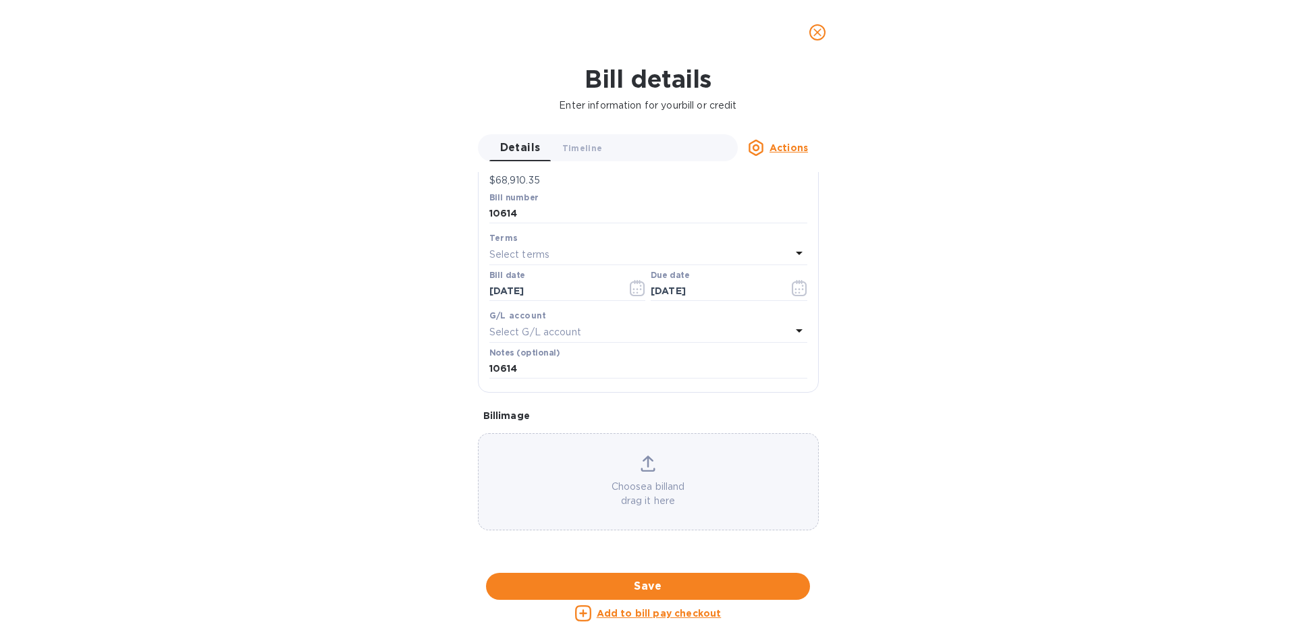
scroll to position [247, 0]
click at [780, 149] on u "Actions" at bounding box center [788, 147] width 38 height 11
click at [663, 586] on div at bounding box center [648, 321] width 1296 height 643
click at [663, 586] on span "Save" at bounding box center [648, 586] width 302 height 16
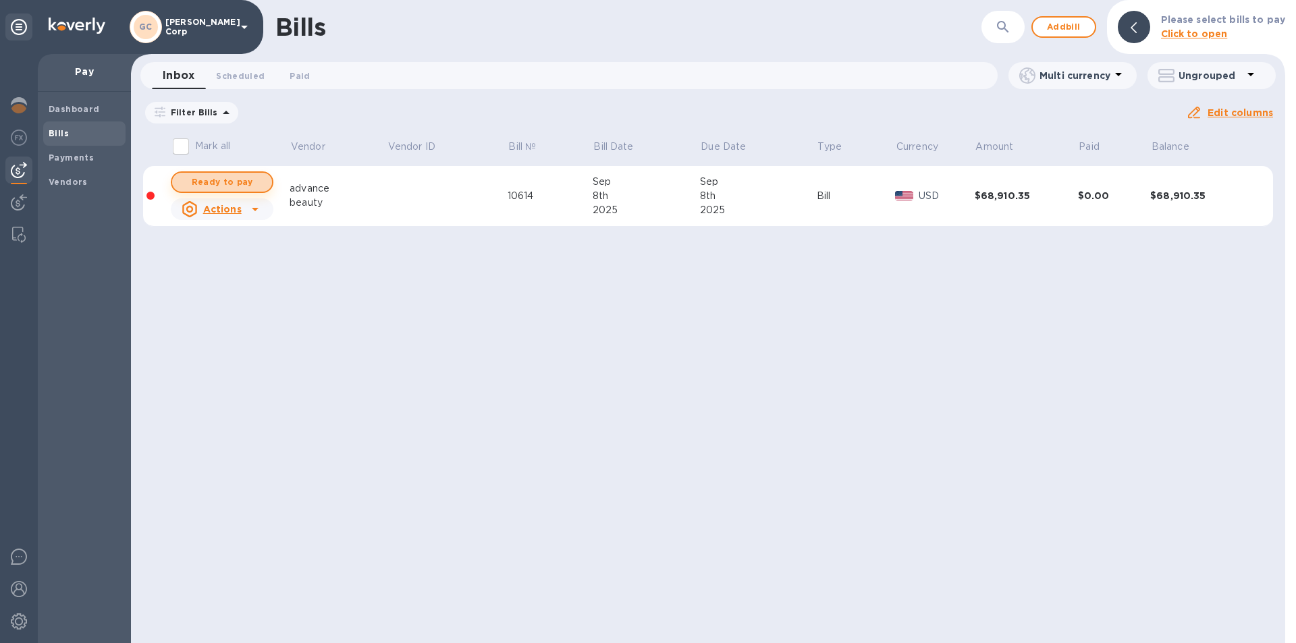
click at [212, 183] on span "Ready to pay" at bounding box center [222, 182] width 78 height 16
checkbox input "true"
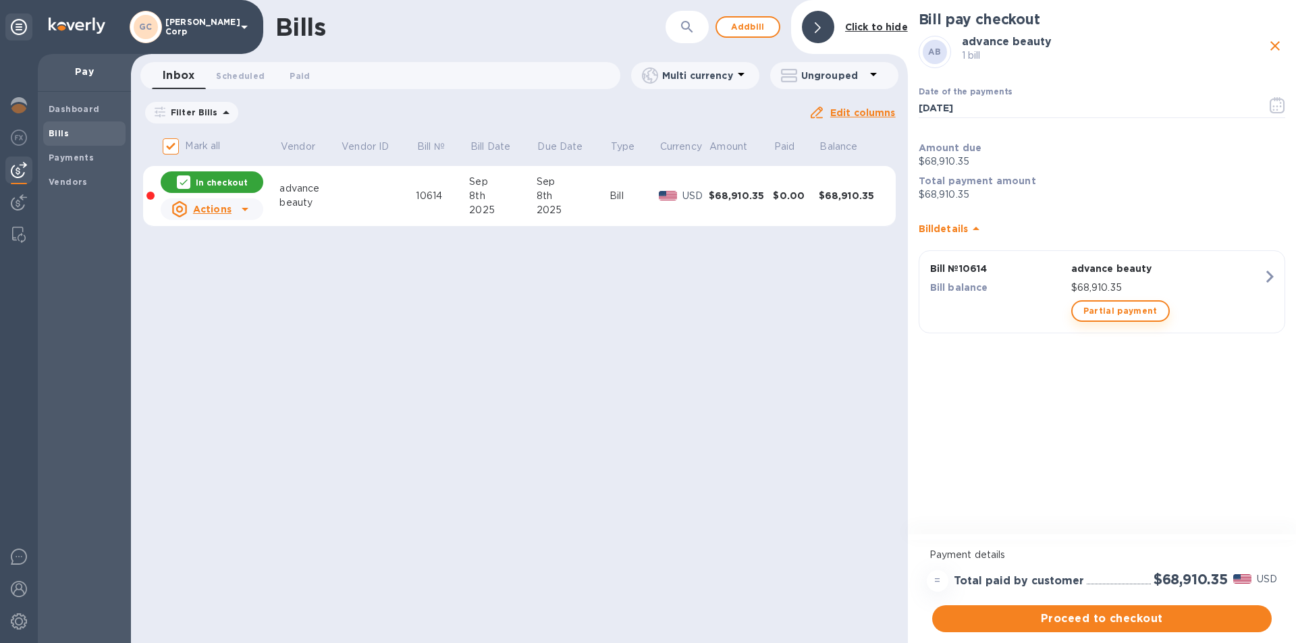
click at [1107, 307] on span "Partial payment" at bounding box center [1120, 311] width 74 height 16
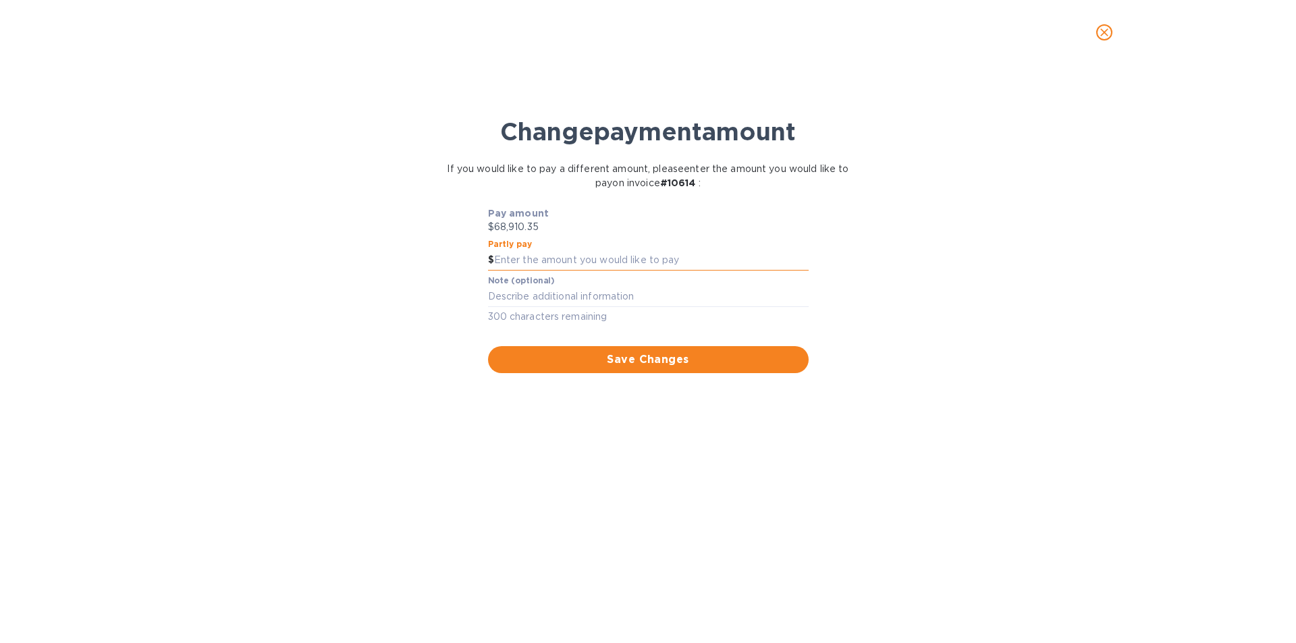
click at [544, 256] on input "text" at bounding box center [651, 260] width 314 height 20
type input "40,000"
click at [544, 297] on textarea at bounding box center [648, 296] width 321 height 11
drag, startPoint x: 716, startPoint y: 176, endPoint x: 683, endPoint y: 179, distance: 33.2
click at [683, 179] on p "If you would like to pay a different amount, please enter the amount you would …" at bounding box center [648, 176] width 404 height 28
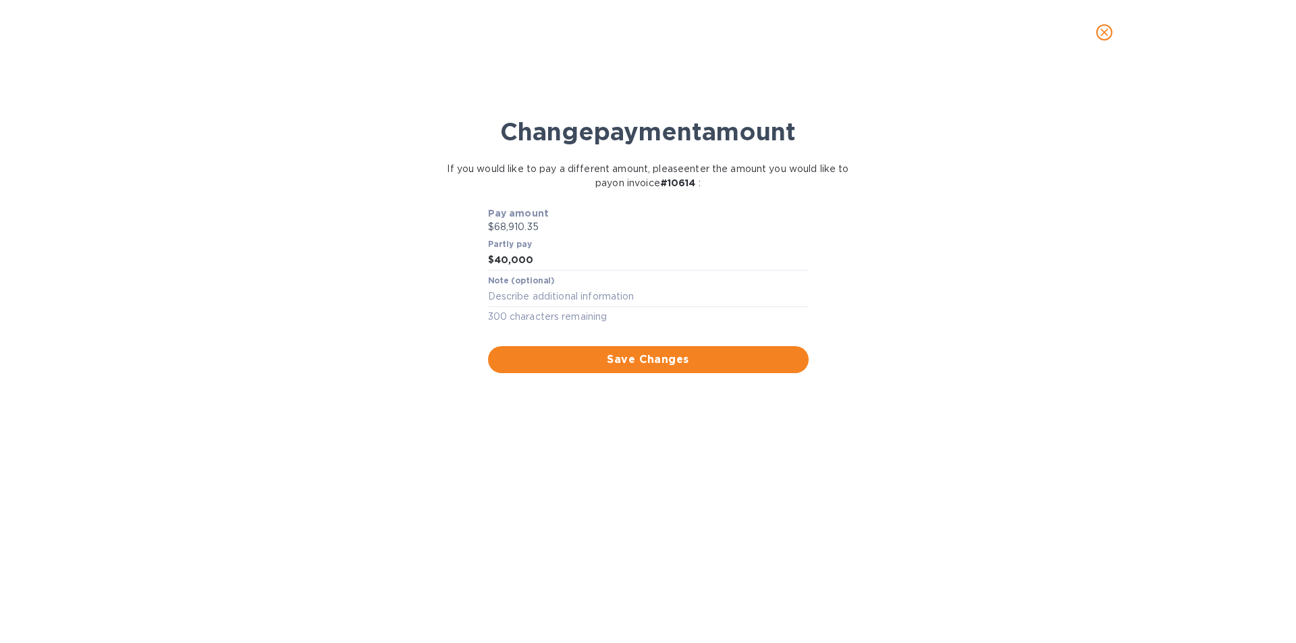
click at [694, 187] on b "# 10614" at bounding box center [678, 182] width 36 height 11
drag, startPoint x: 706, startPoint y: 184, endPoint x: 672, endPoint y: 184, distance: 33.7
click at [672, 184] on p "If you would like to pay a different amount, please enter the amount you would …" at bounding box center [648, 176] width 404 height 28
copy b "# 10614"
click at [569, 287] on div "x" at bounding box center [648, 297] width 321 height 20
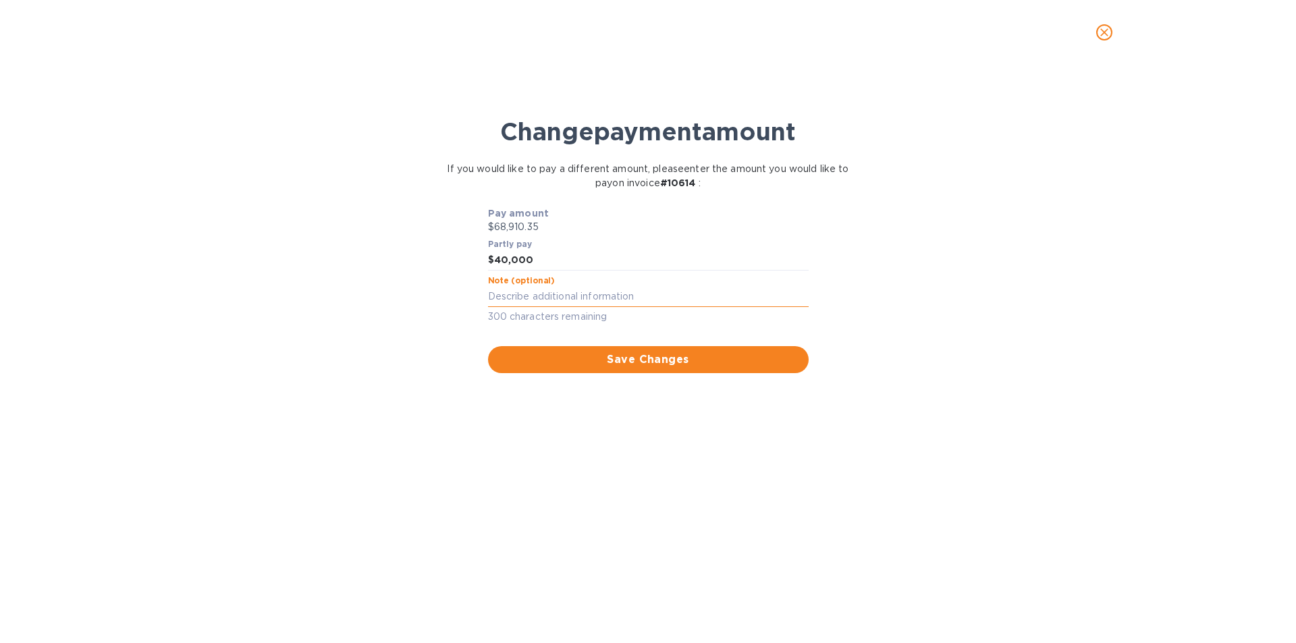
paste textarea "#10614"
click at [527, 291] on textarea "#10614 payment 1 of 2" at bounding box center [648, 296] width 321 height 11
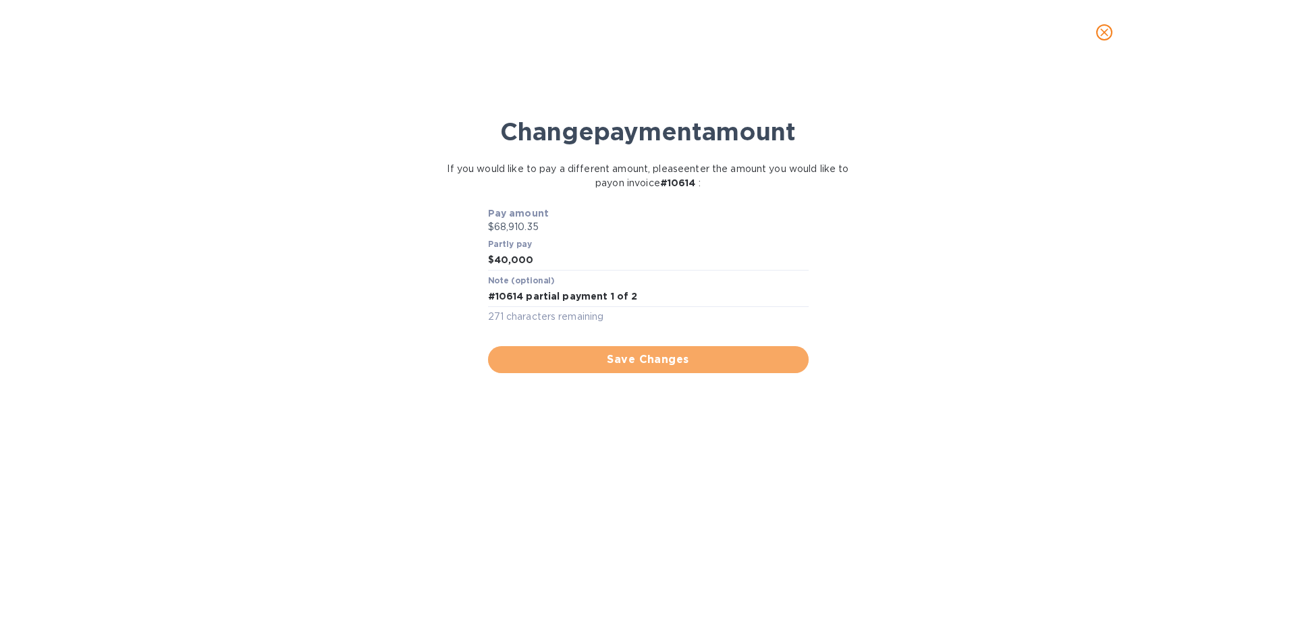
drag, startPoint x: 600, startPoint y: 360, endPoint x: 606, endPoint y: 314, distance: 46.3
click at [606, 314] on div "Pay amount $68,910.35 Partly pay $ 40,000 Note (optional) #10614 partial paymen…" at bounding box center [648, 290] width 326 height 172
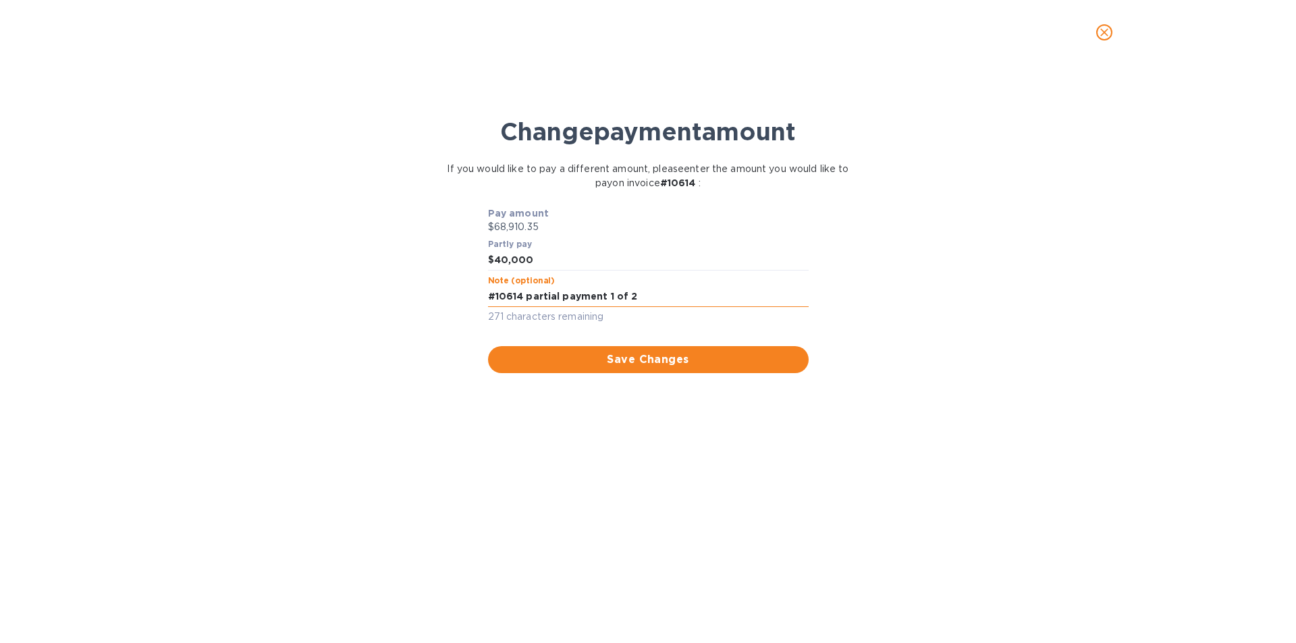
click at [605, 294] on textarea "#10614 partial payment 1 of 2" at bounding box center [648, 296] width 321 height 11
type textarea "#10614 partial payment - 1 of 2"
click at [599, 366] on span "Save Changes" at bounding box center [648, 360] width 299 height 16
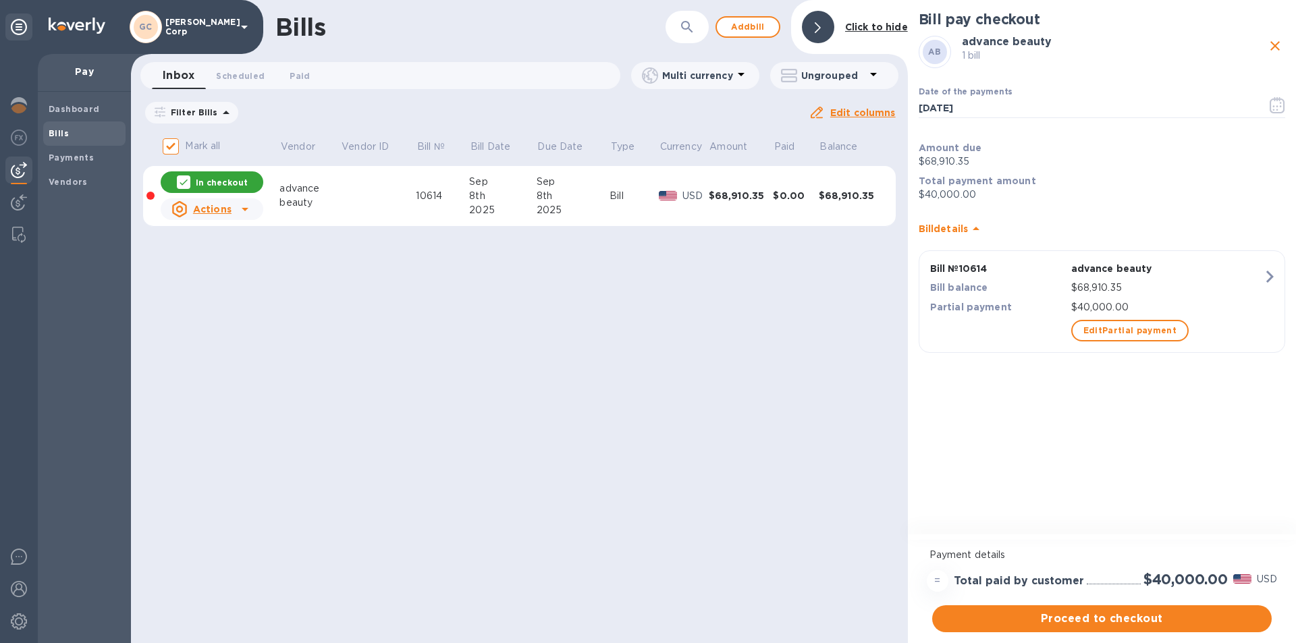
drag, startPoint x: 1034, startPoint y: 611, endPoint x: 1077, endPoint y: 355, distance: 259.2
click at [1077, 355] on div "Bill pay checkout AB advance beauty 1 bill Date of the payments 09/09/2025 ​ Am…" at bounding box center [1102, 321] width 388 height 643
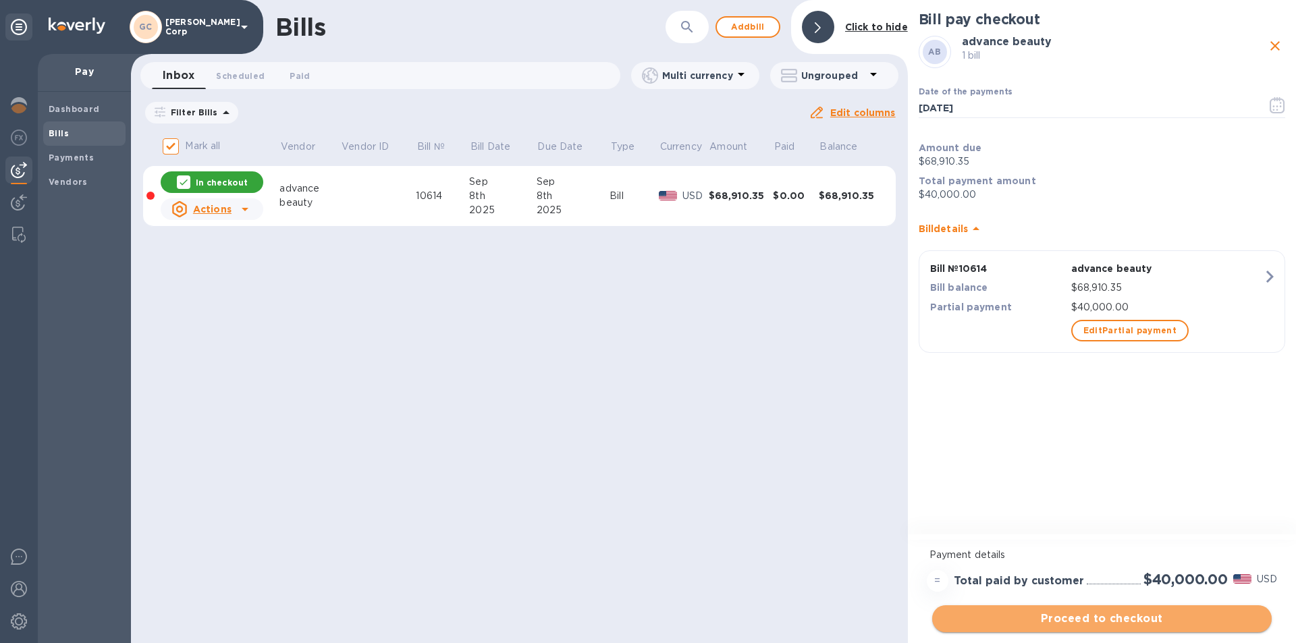
click at [1026, 610] on button "Proceed to checkout" at bounding box center [1101, 618] width 339 height 27
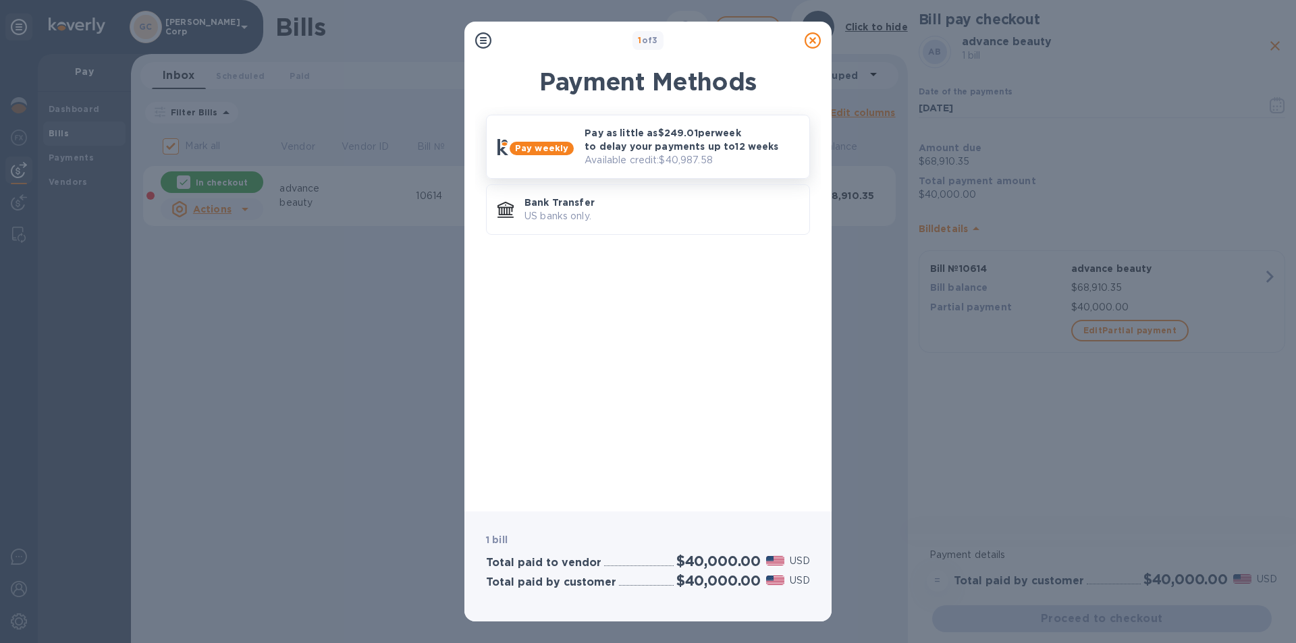
click at [628, 144] on p "Pay as little as $249.01 per week to delay your payments up to 12 weeks" at bounding box center [691, 139] width 214 height 27
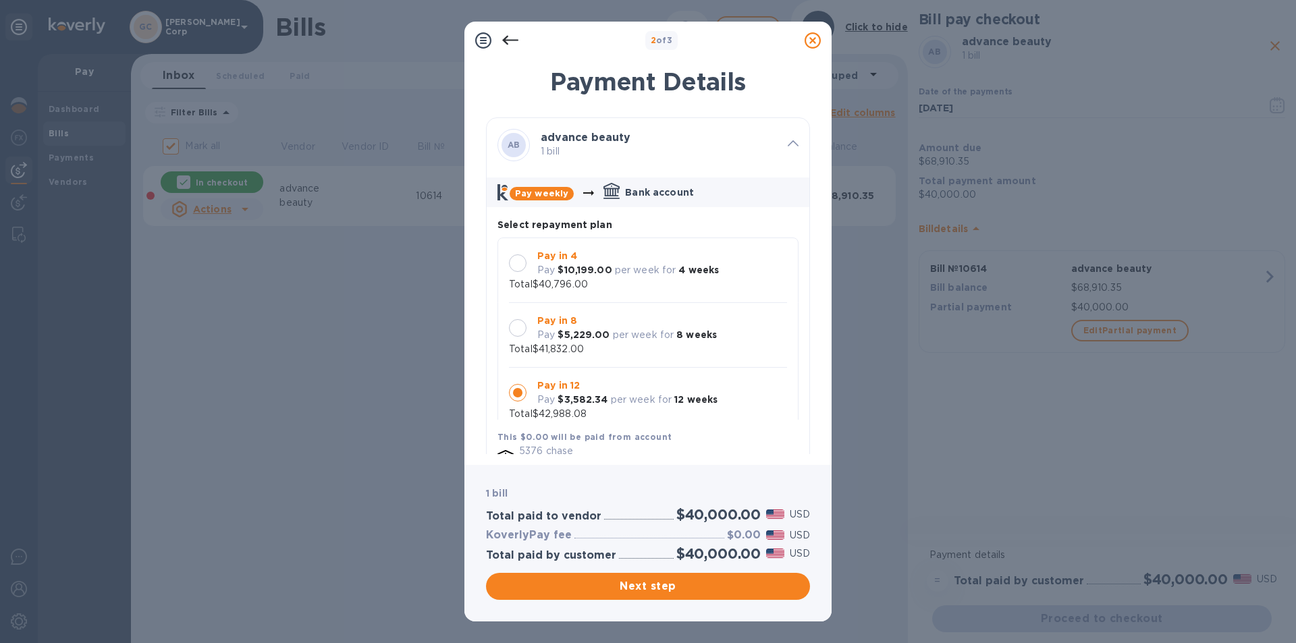
scroll to position [13, 0]
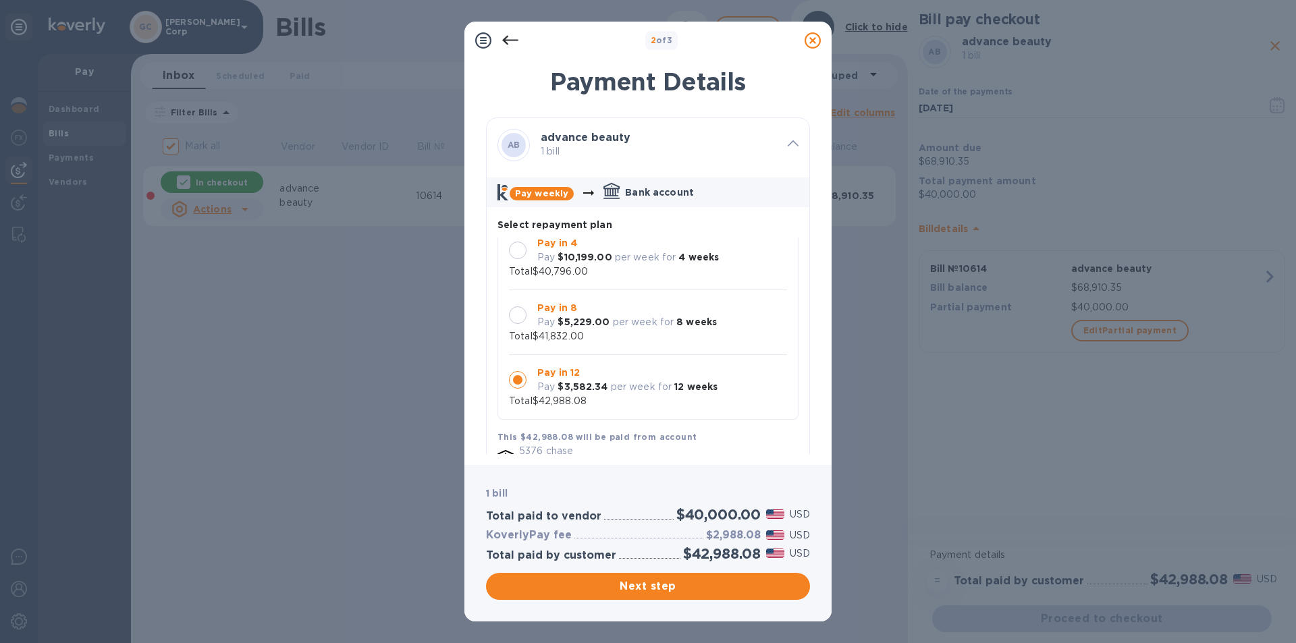
click at [609, 326] on div "Pay $5,229.00 per week for 8 weeks" at bounding box center [626, 322] width 179 height 14
drag, startPoint x: 620, startPoint y: 584, endPoint x: 653, endPoint y: 409, distance: 177.9
click at [653, 409] on div "2 of 3 Payment Details AB advance beauty 1 bill Pay weekly Bank account Select …" at bounding box center [647, 322] width 367 height 600
click at [518, 391] on div at bounding box center [517, 380] width 28 height 28
click at [516, 318] on div at bounding box center [518, 315] width 18 height 18
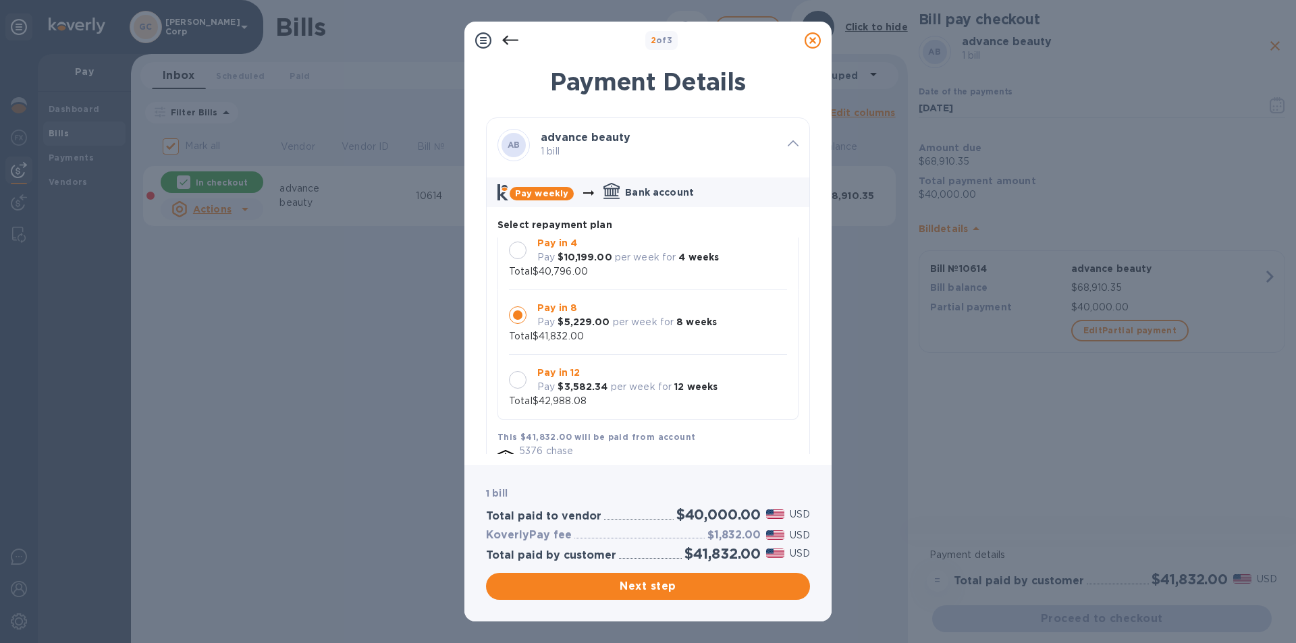
scroll to position [0, 0]
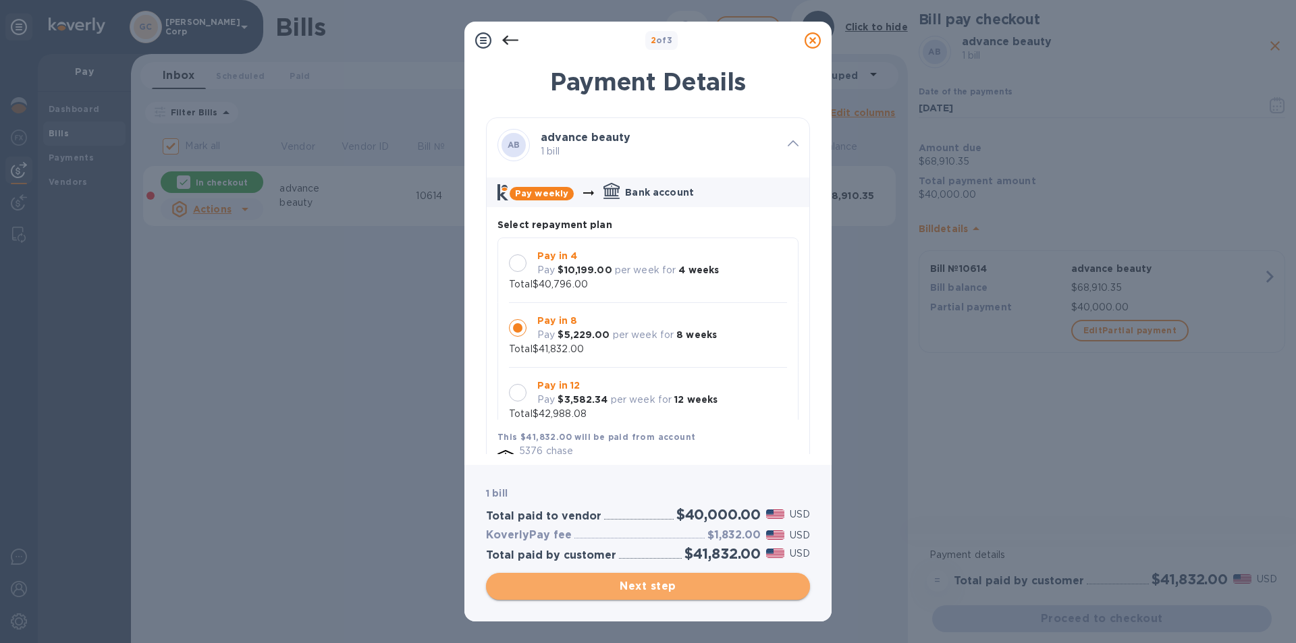
click at [585, 583] on span "Next step" at bounding box center [648, 586] width 302 height 16
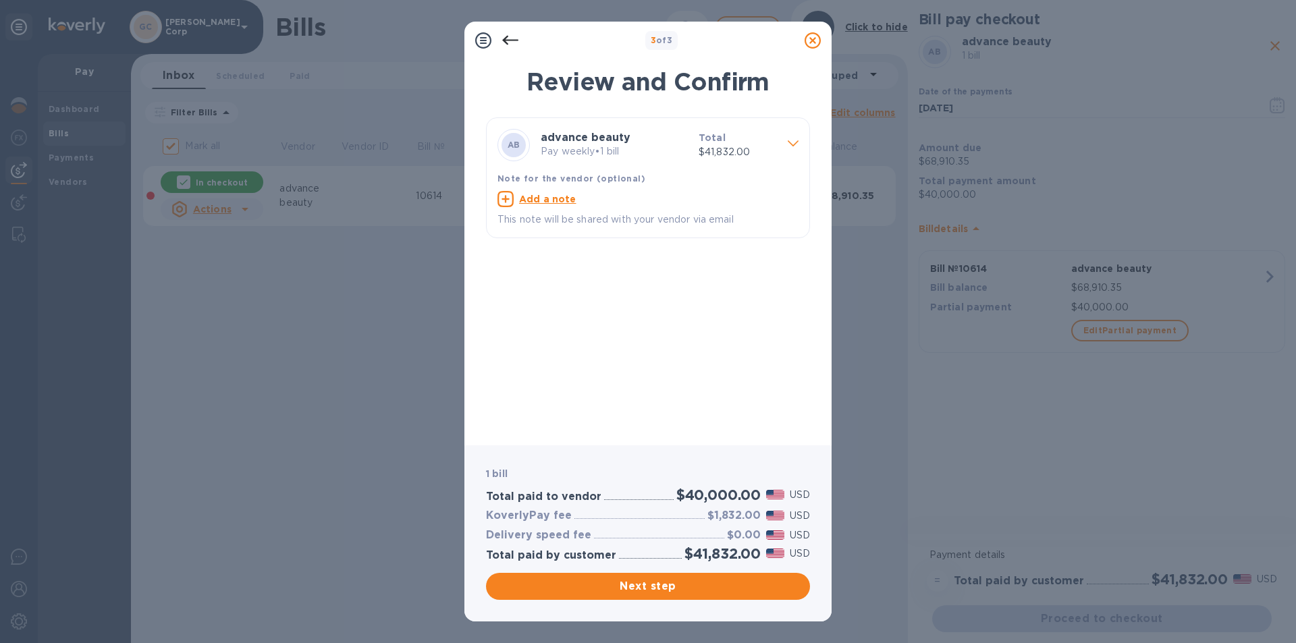
click at [575, 196] on div "Add a note" at bounding box center [647, 199] width 301 height 16
click at [576, 200] on textarea at bounding box center [636, 200] width 279 height 11
paste textarea "10614 1"
click at [594, 202] on textarea "10614 1st payment 1 of 2" at bounding box center [636, 200] width 279 height 11
drag, startPoint x: 646, startPoint y: 204, endPoint x: 439, endPoint y: 205, distance: 207.8
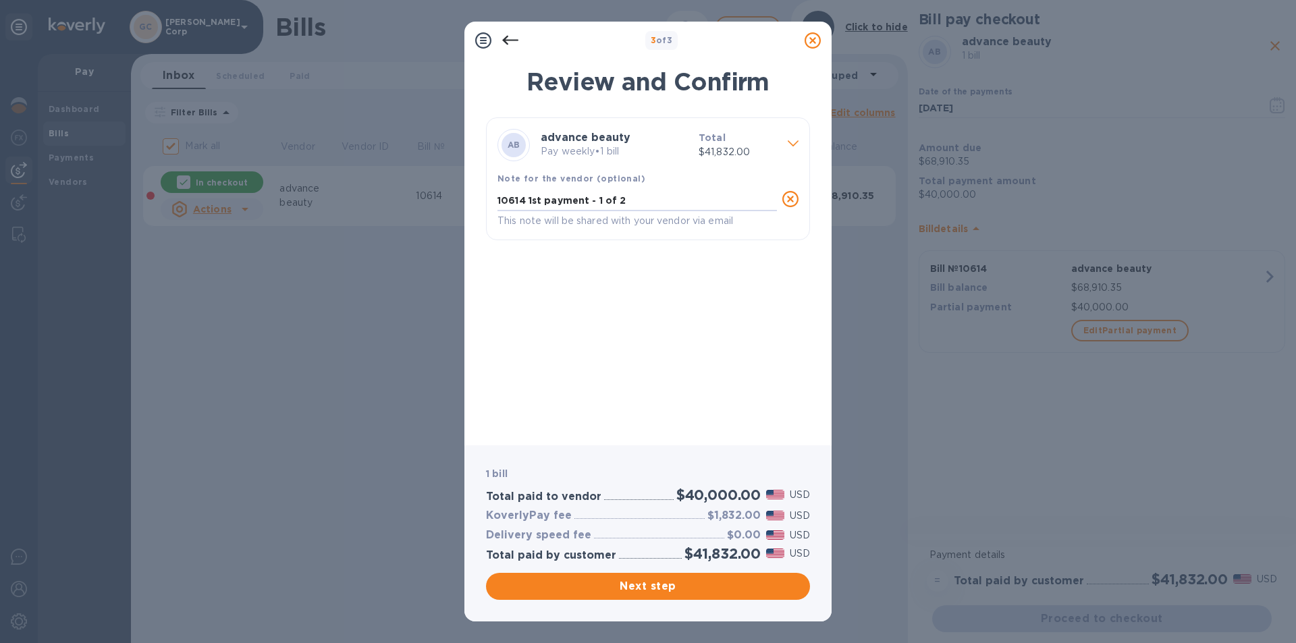
click at [439, 205] on div "3 of 3 Review and Confirm AB advance beauty Pay weekly • 1 bill Total $41,832.0…" at bounding box center [648, 321] width 1296 height 643
type textarea "10614 1st payment - 1 of 2"
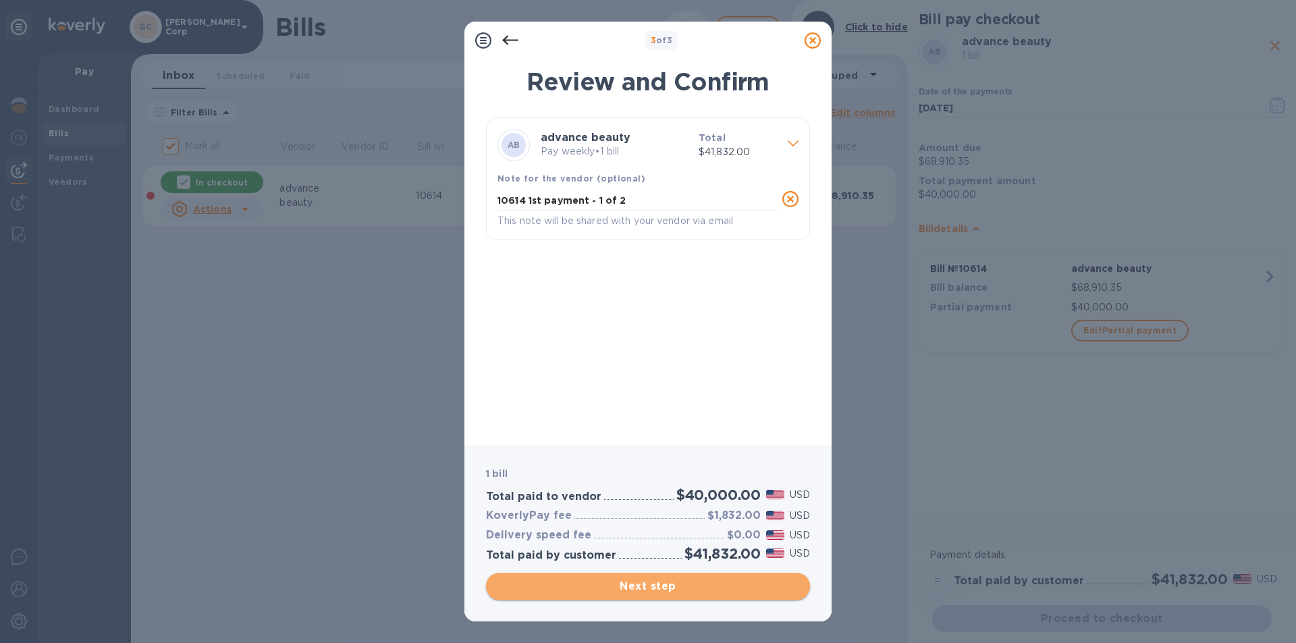
click at [574, 586] on span "Next step" at bounding box center [648, 586] width 302 height 16
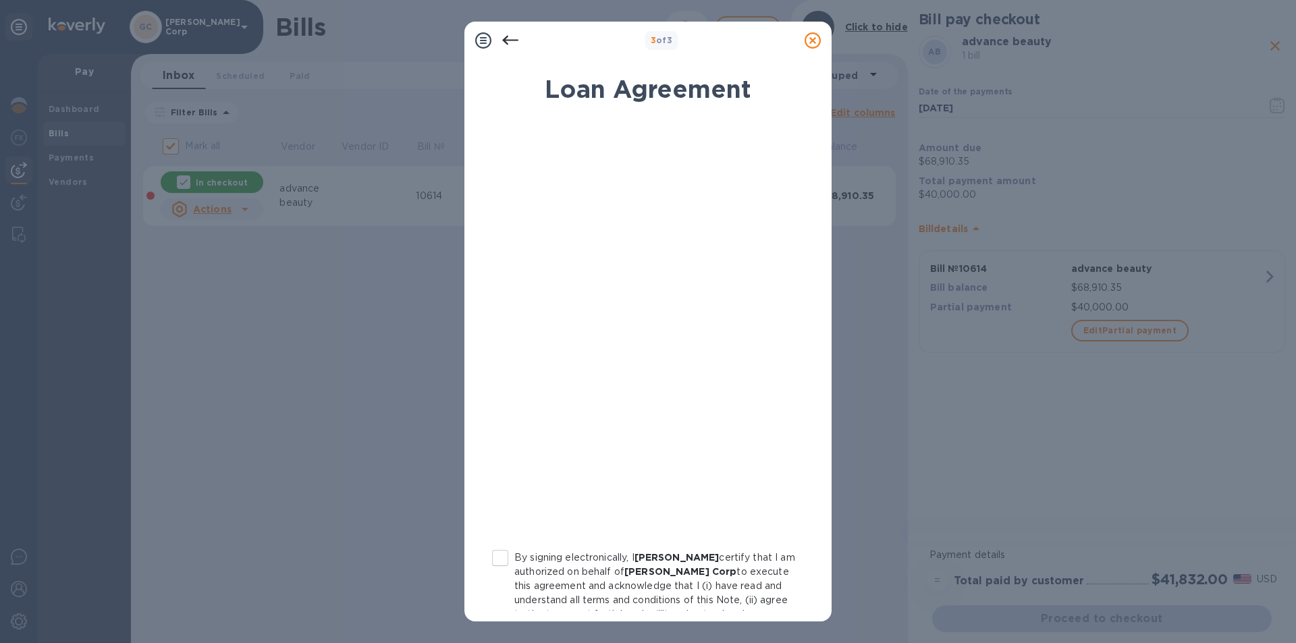
click at [504, 555] on input "By signing electronically, I Yoel Brach certify that I am authorized on behalf …" at bounding box center [500, 558] width 28 height 28
checkbox input "true"
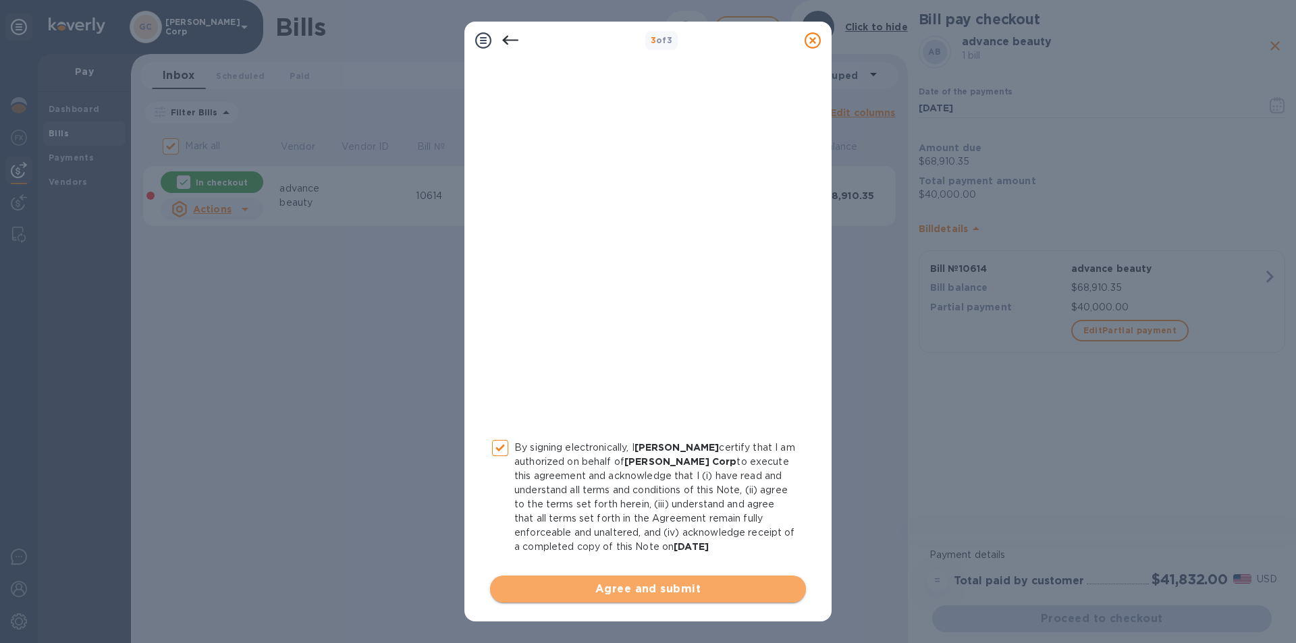
click at [675, 586] on span "Agree and submit" at bounding box center [648, 589] width 294 height 16
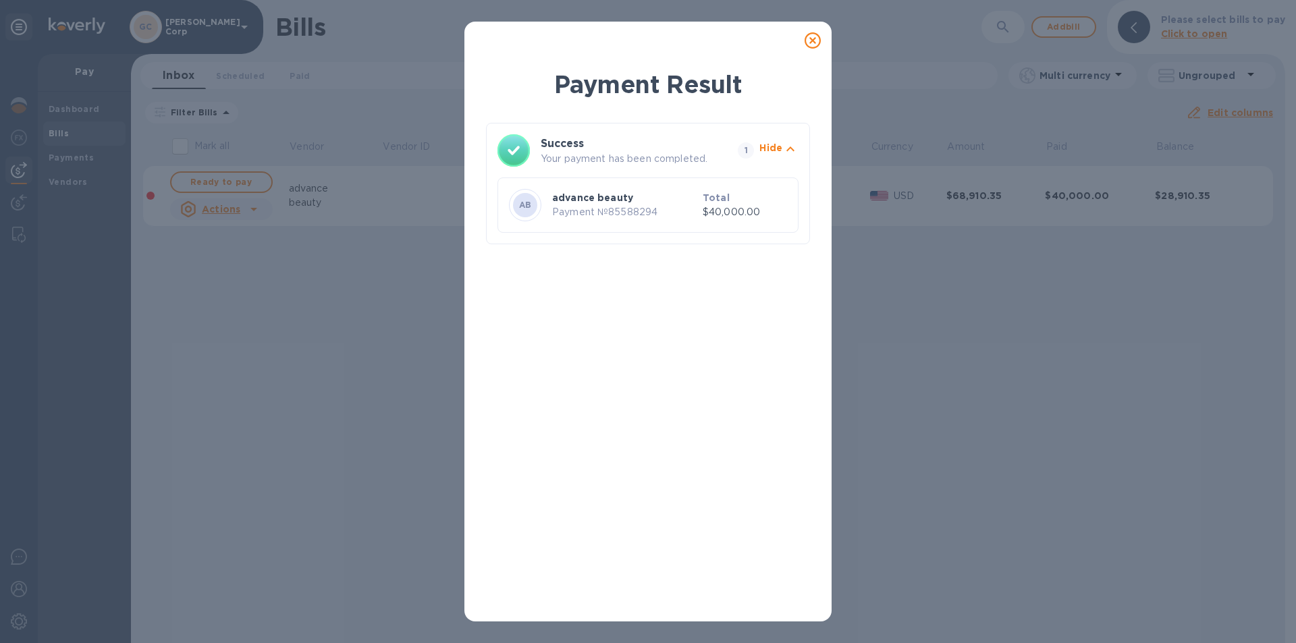
click at [805, 39] on icon at bounding box center [812, 40] width 16 height 16
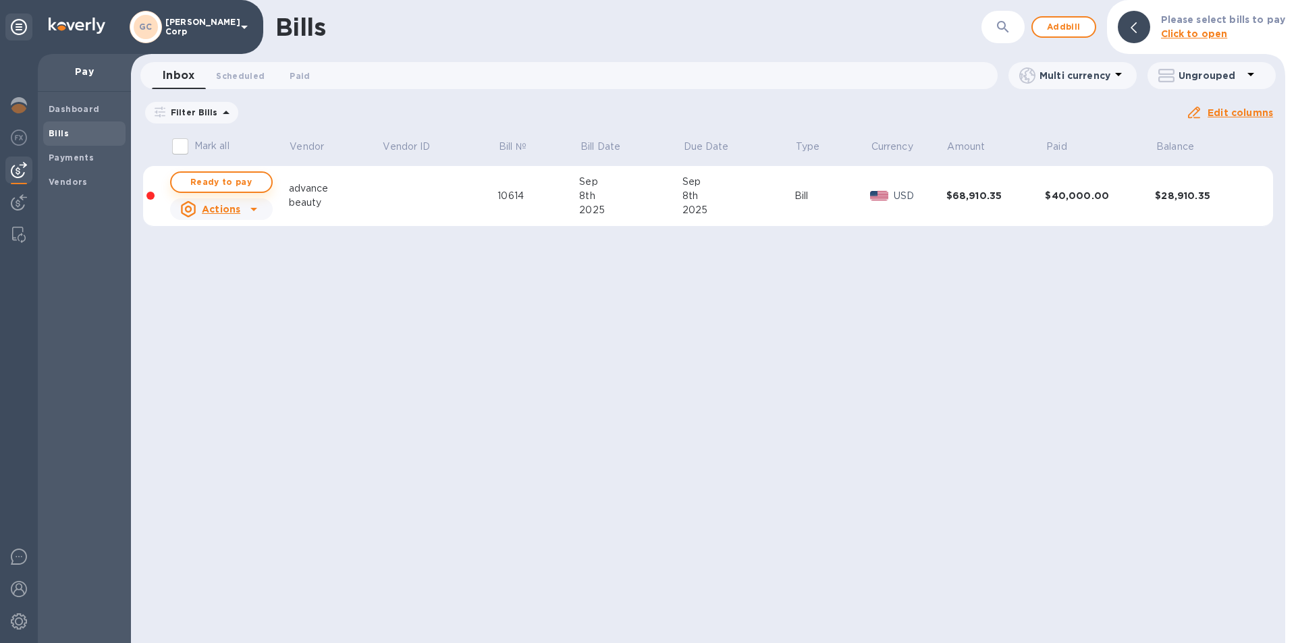
click at [245, 182] on span "Ready to pay" at bounding box center [221, 182] width 78 height 16
checkbox input "true"
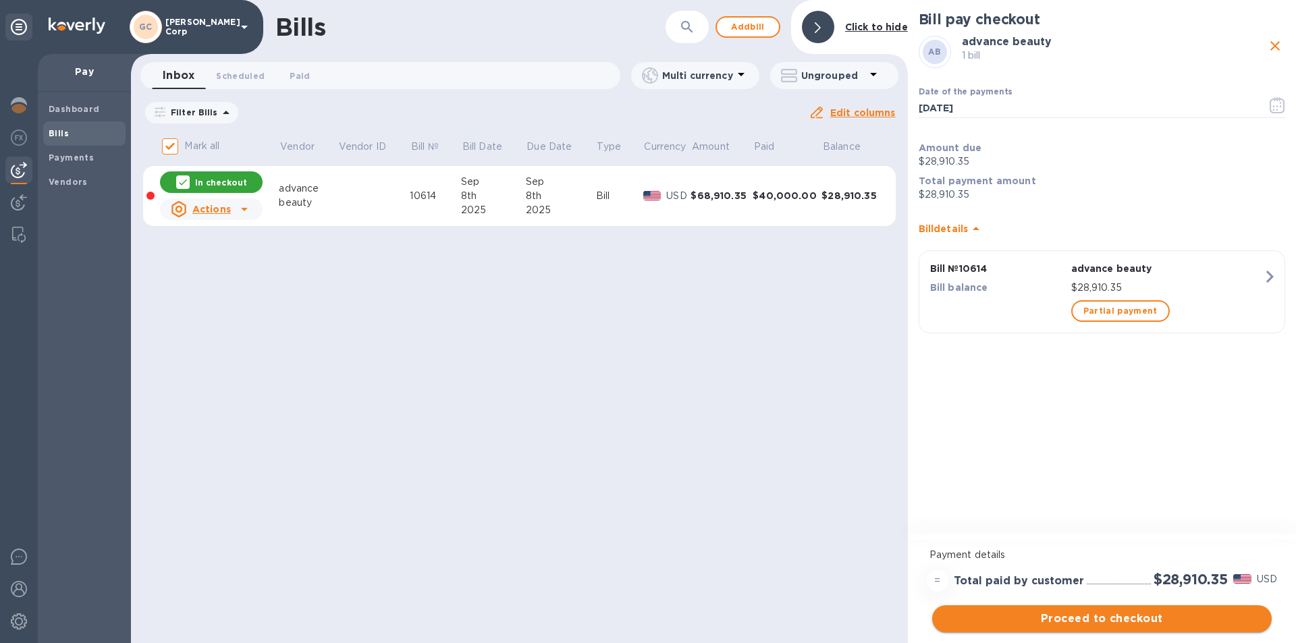
click at [1027, 621] on span "Proceed to checkout" at bounding box center [1102, 619] width 318 height 16
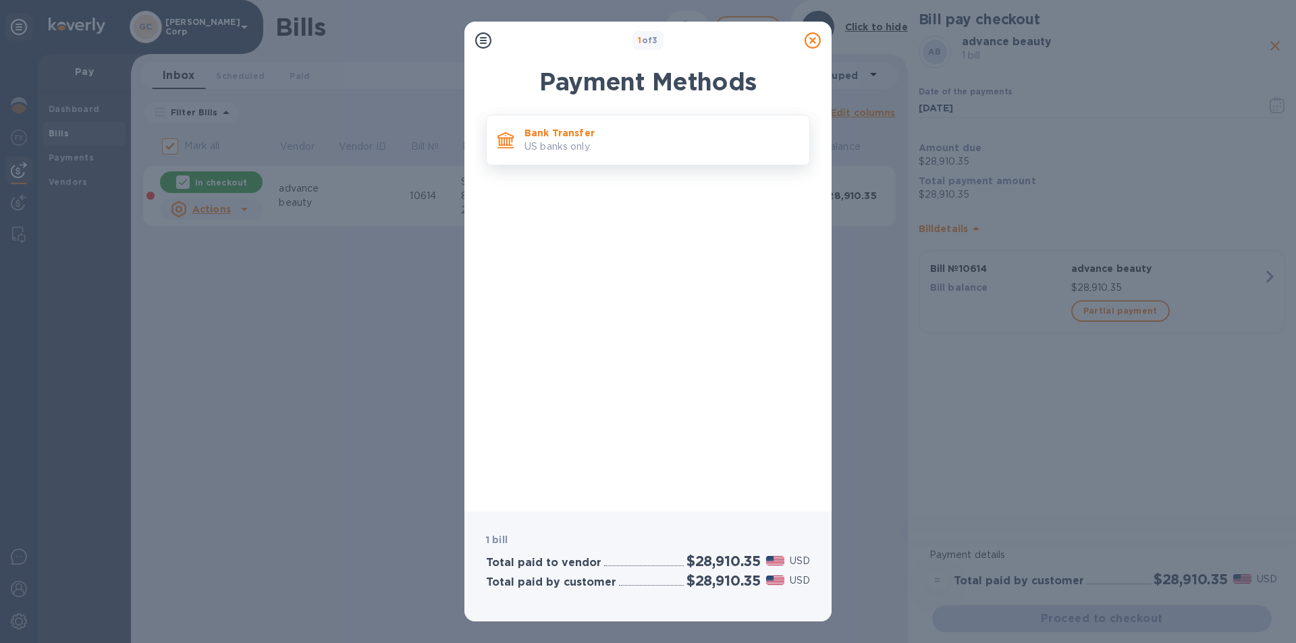
click at [572, 136] on p "Bank Transfer" at bounding box center [661, 132] width 274 height 13
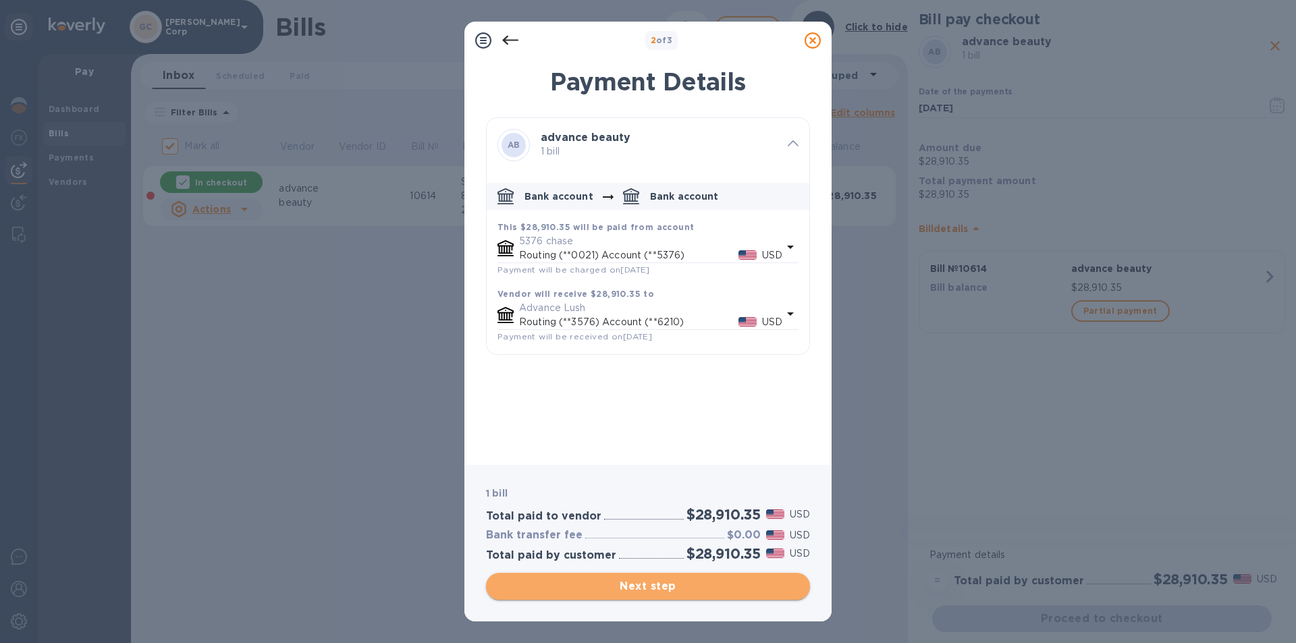
click at [591, 584] on span "Next step" at bounding box center [648, 586] width 302 height 16
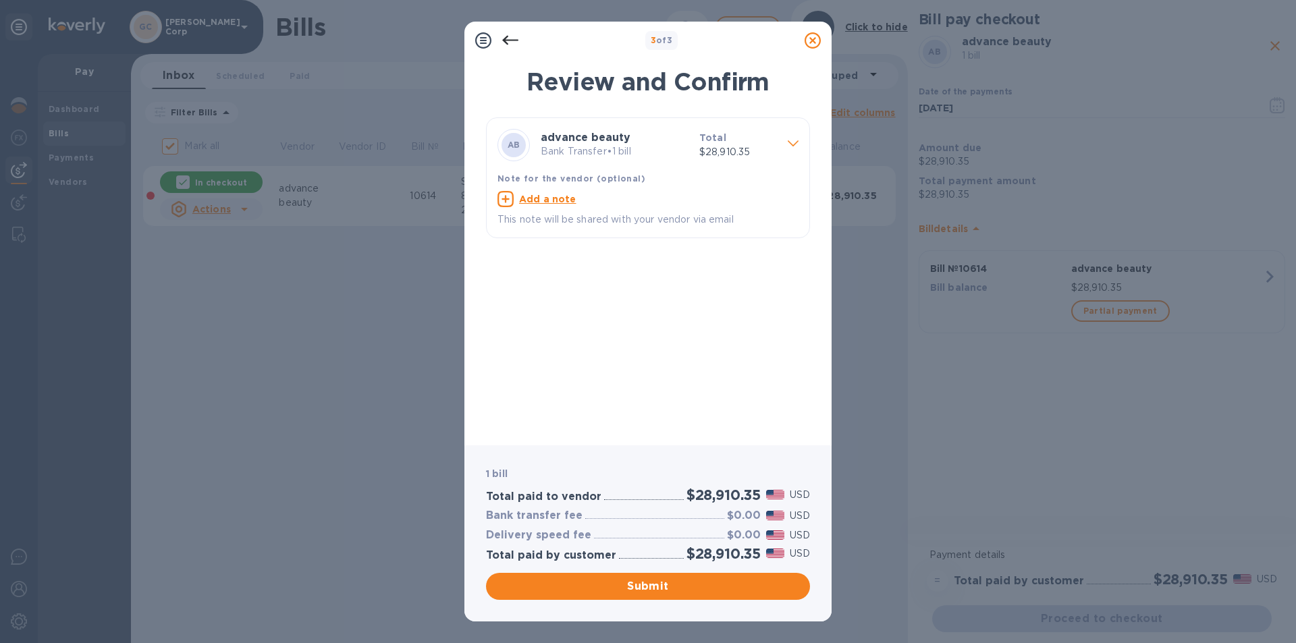
click at [557, 194] on u "Add a note" at bounding box center [547, 199] width 57 height 11
click at [553, 202] on textarea at bounding box center [636, 200] width 279 height 11
paste textarea "10614 1st payment - 1 of 2"
click at [605, 204] on textarea "10614 1st payment - 1 of 2" at bounding box center [636, 200] width 279 height 11
type textarea "10614 1st payment - 2 of 2"
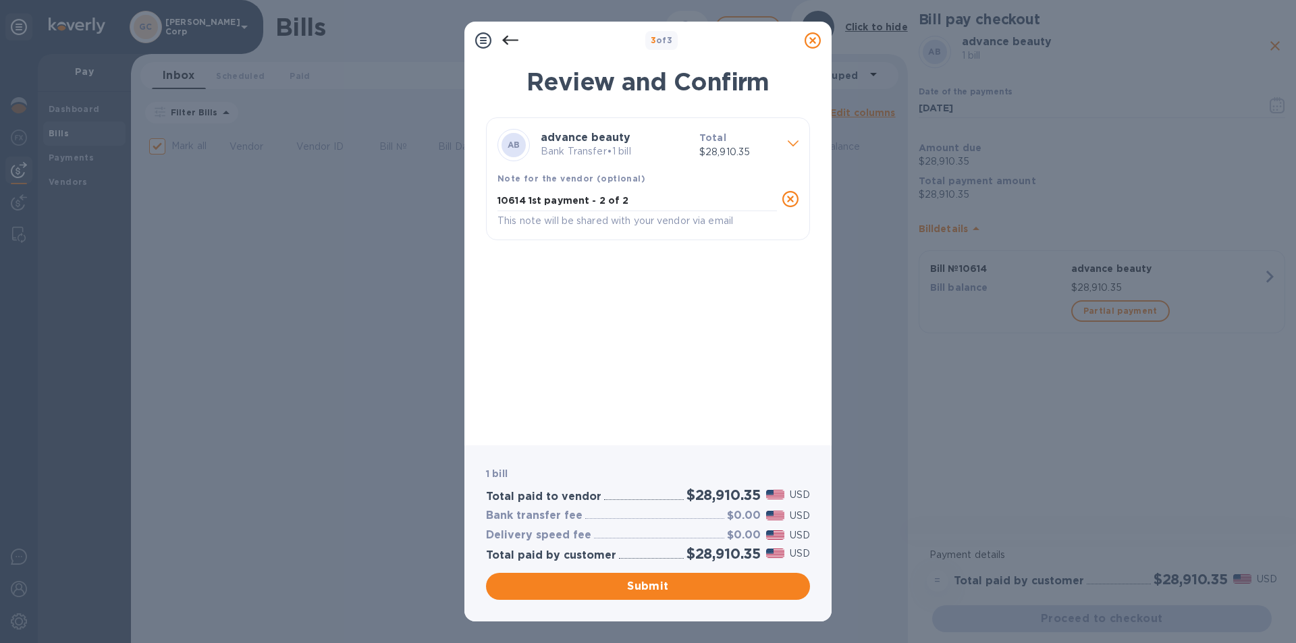
click at [609, 283] on div "AB advance beauty Bank Transfer • 1 bill Total $28,910.35 Note for the vendor (…" at bounding box center [648, 275] width 324 height 317
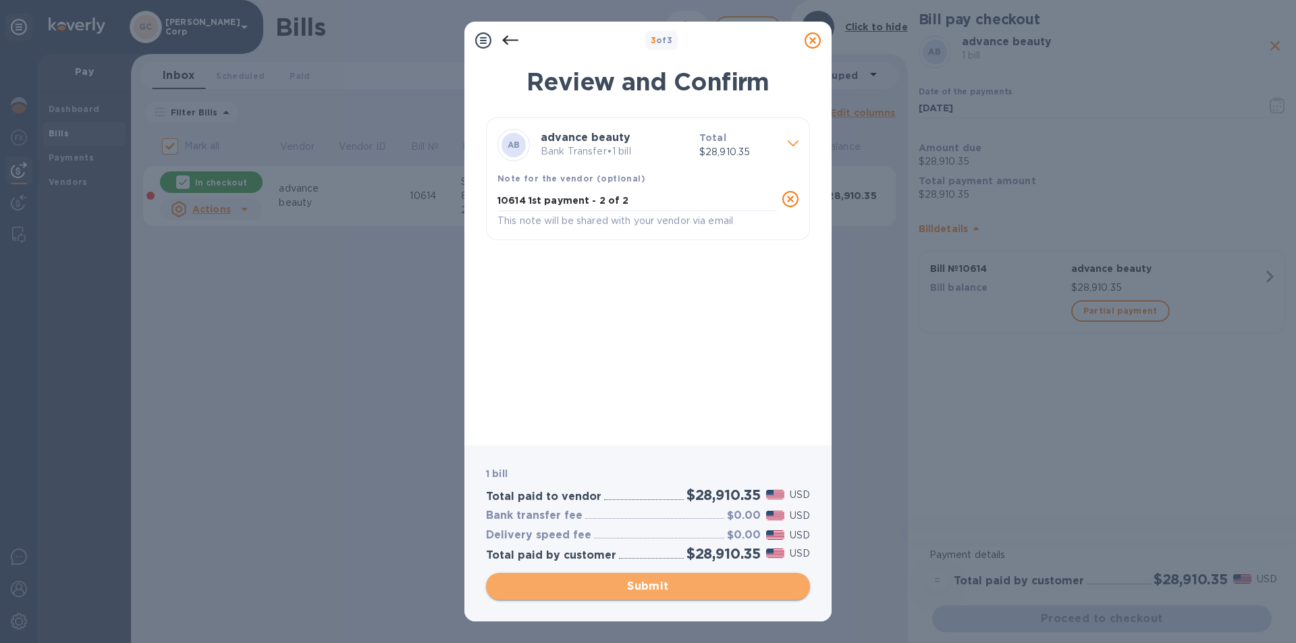
click at [572, 585] on span "Submit" at bounding box center [648, 586] width 302 height 16
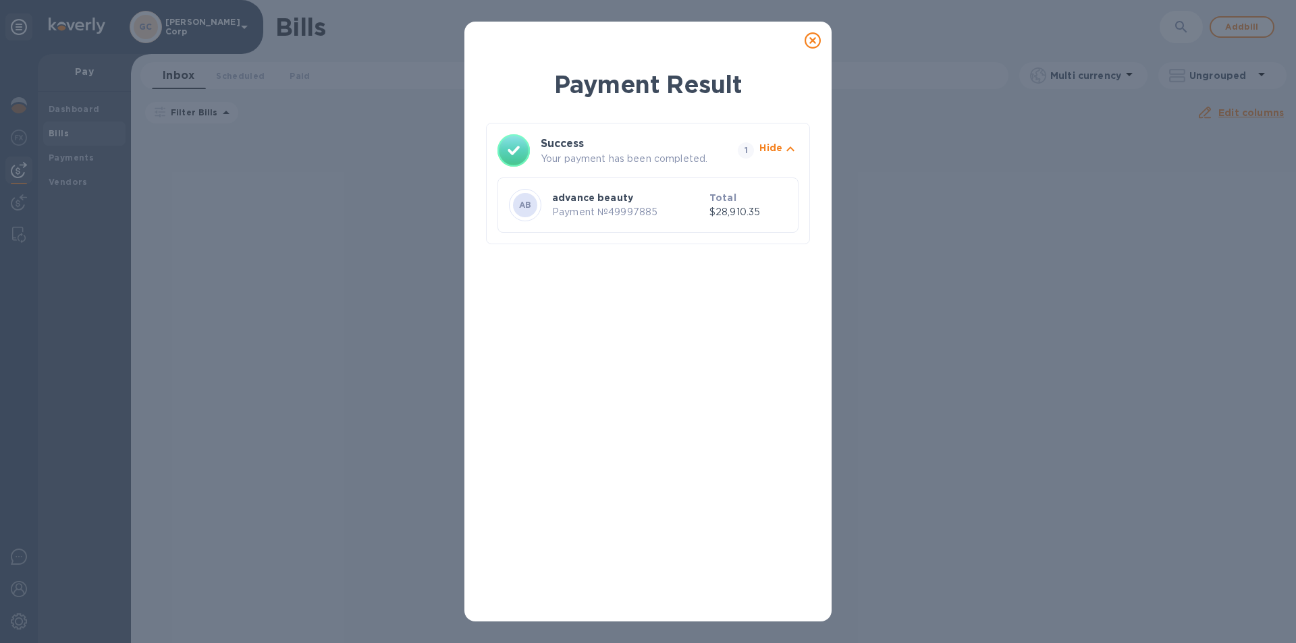
click at [815, 41] on icon at bounding box center [812, 40] width 16 height 16
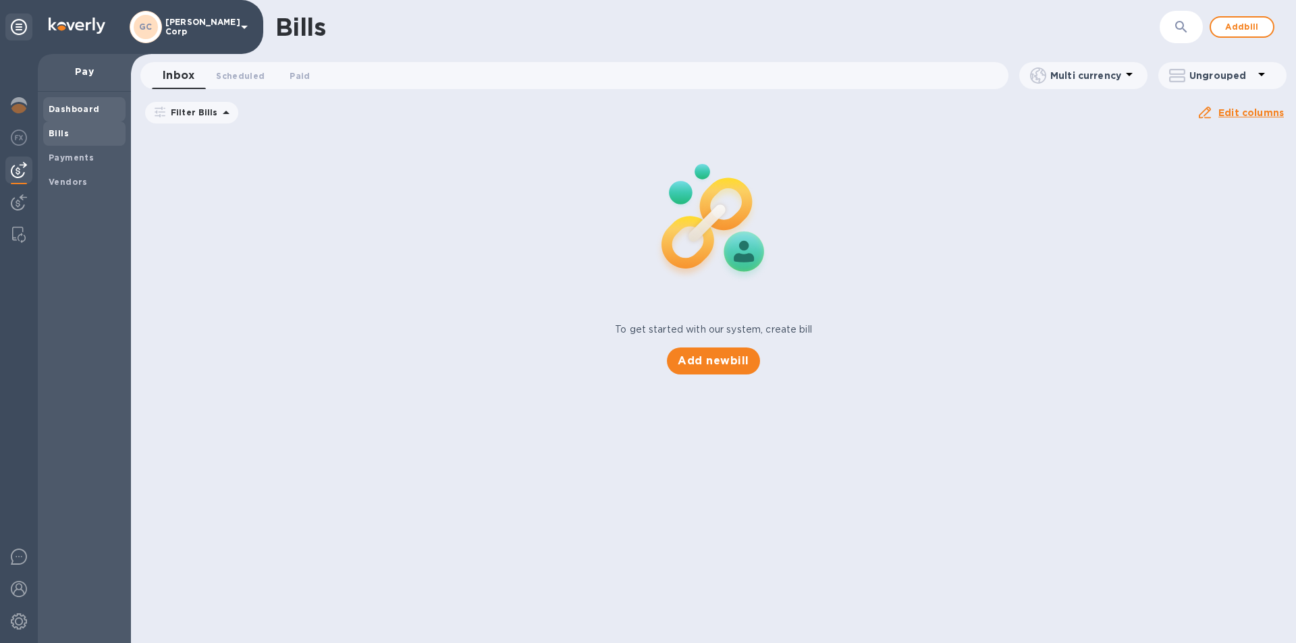
click at [83, 109] on b "Dashboard" at bounding box center [74, 109] width 51 height 10
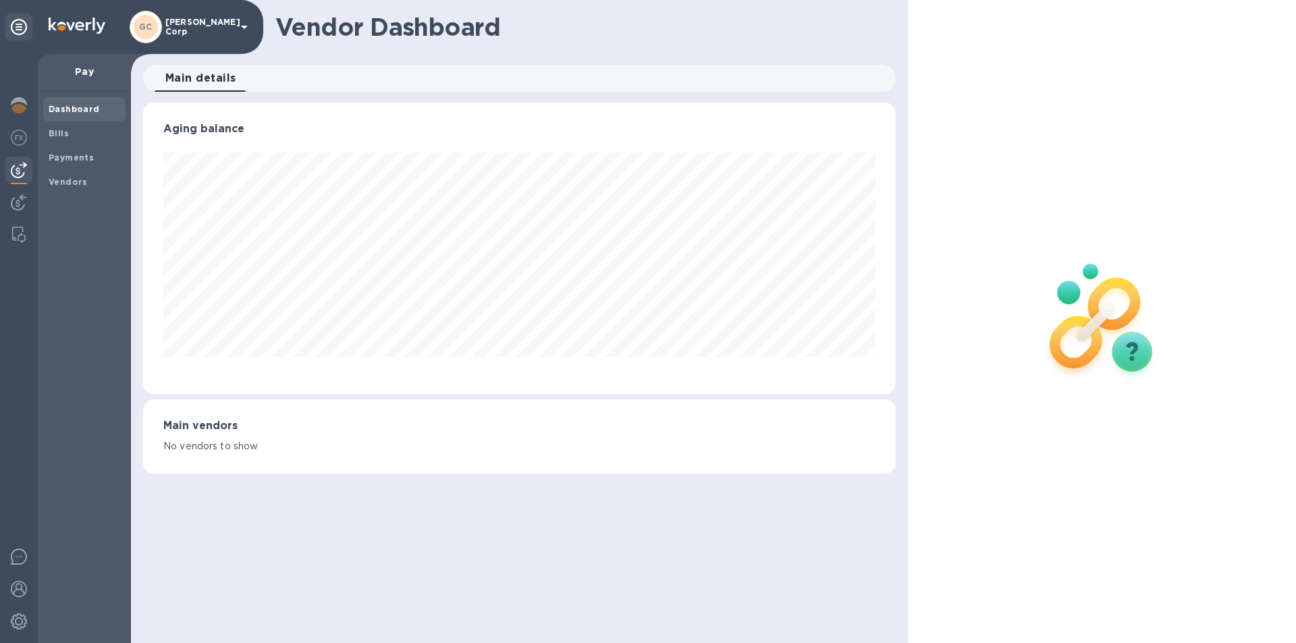
scroll to position [291, 752]
click at [83, 109] on b "Dashboard" at bounding box center [74, 109] width 51 height 10
